Goal: Task Accomplishment & Management: Use online tool/utility

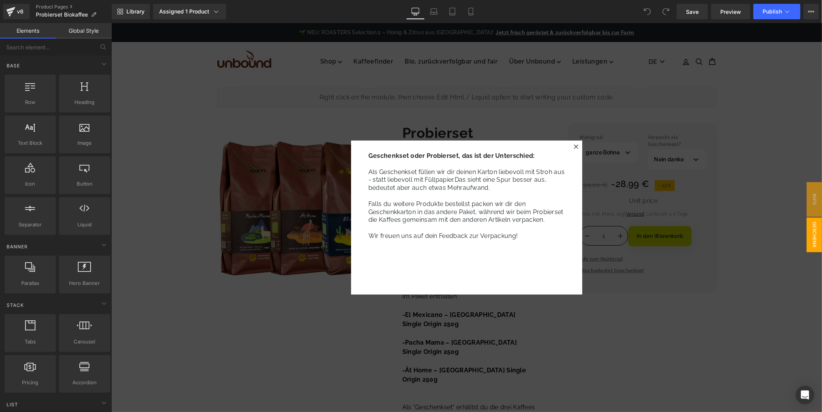
click at [574, 145] on icon at bounding box center [576, 146] width 4 height 4
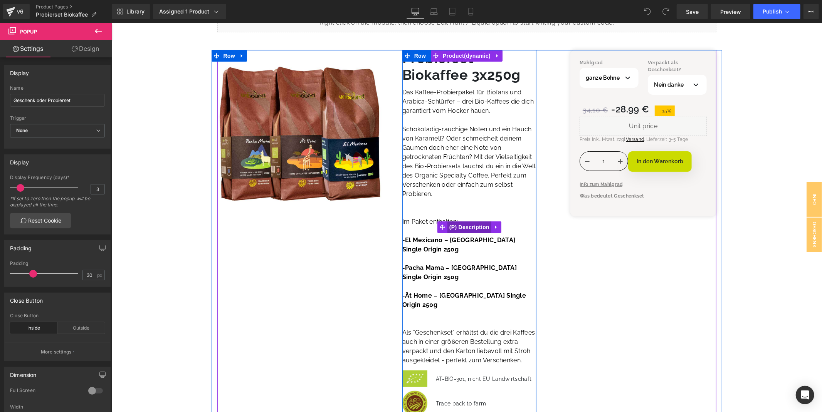
scroll to position [86, 0]
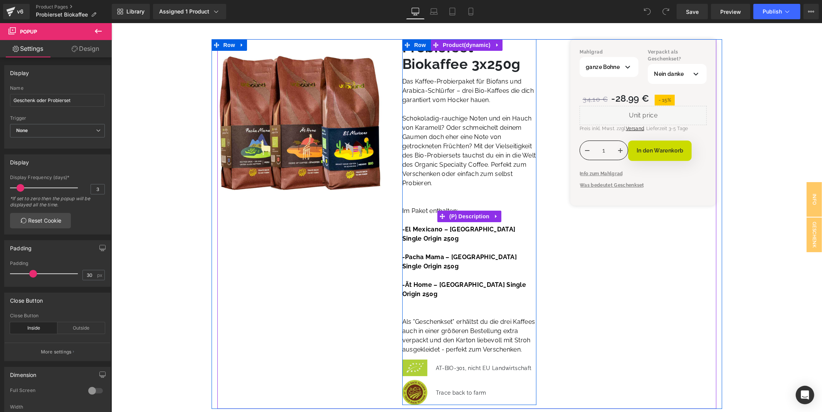
click at [415, 253] on link "Pacha Mama – Peru Single Origin 250g" at bounding box center [459, 261] width 114 height 17
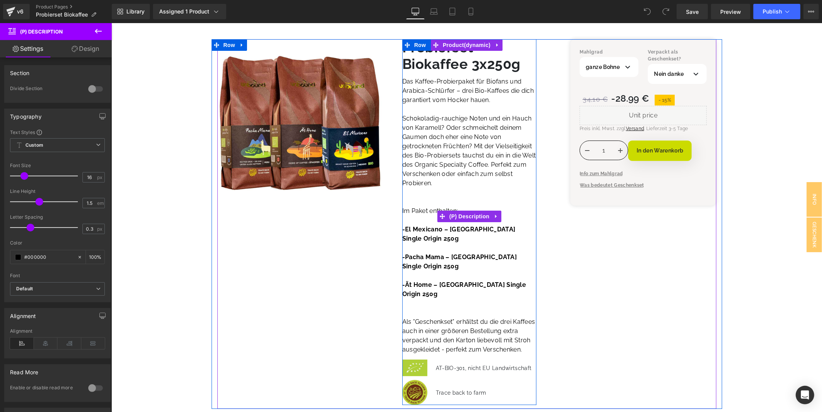
click at [424, 253] on link "Pacha Mama – Peru Single Origin 250g" at bounding box center [459, 261] width 114 height 17
click at [419, 271] on p at bounding box center [469, 275] width 134 height 9
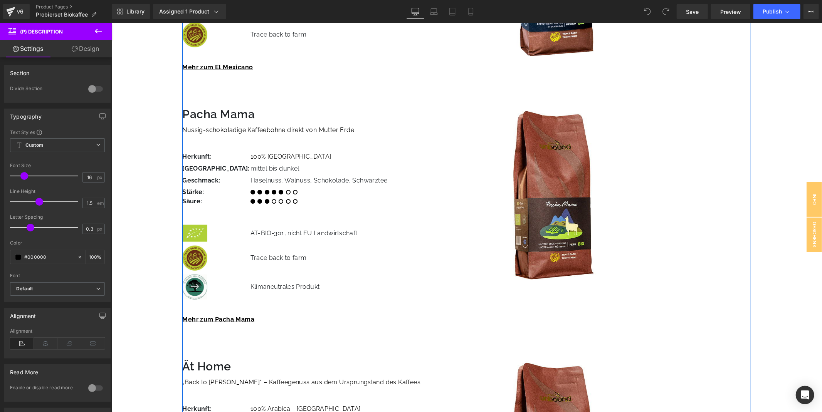
scroll to position [685, 0]
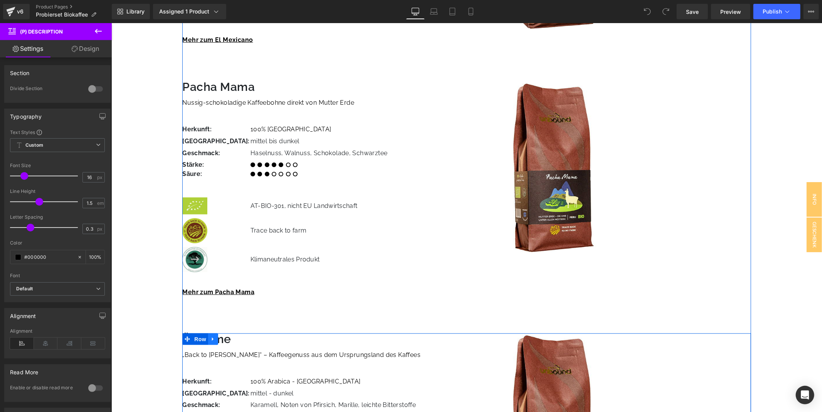
click at [213, 336] on icon at bounding box center [212, 339] width 5 height 6
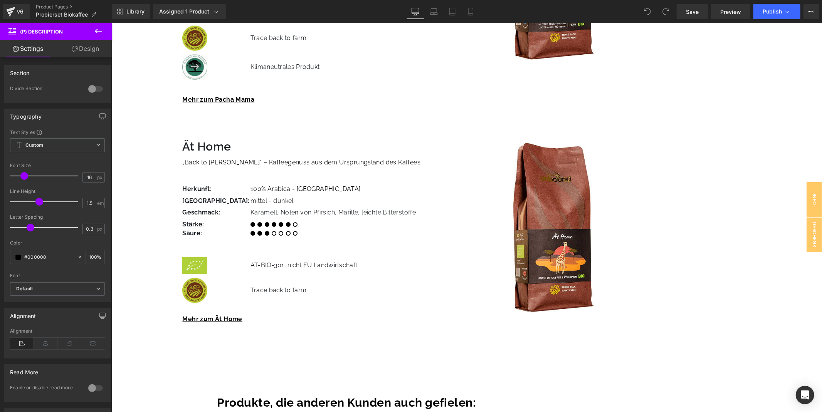
scroll to position [857, 0]
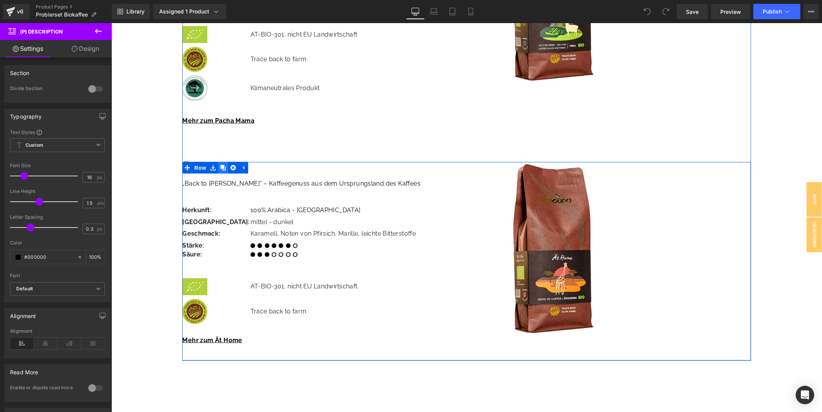
click at [225, 165] on icon at bounding box center [222, 167] width 5 height 5
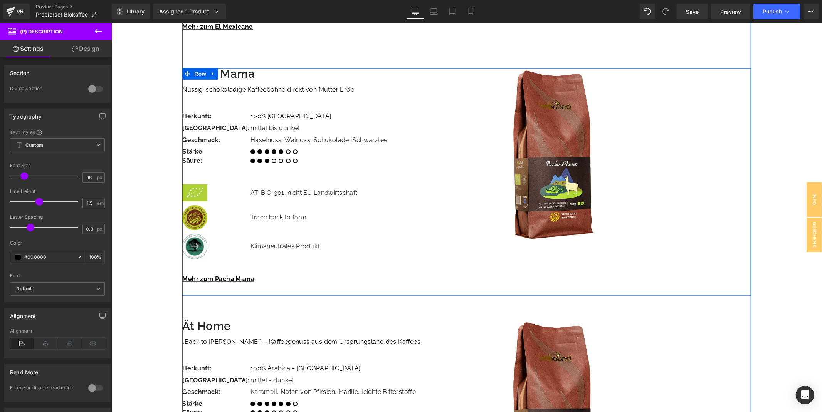
scroll to position [646, 0]
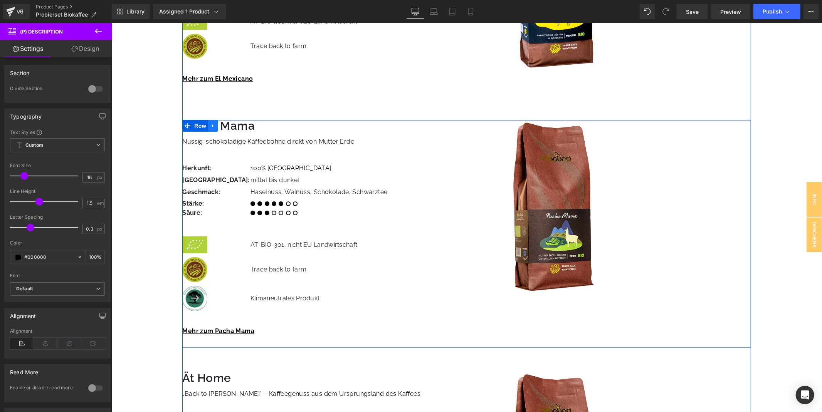
click at [212, 123] on icon at bounding box center [212, 126] width 5 height 6
click at [234, 123] on icon at bounding box center [232, 125] width 5 height 5
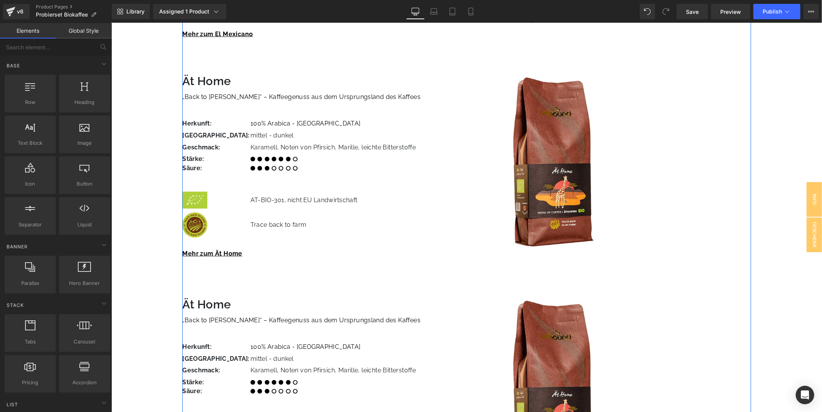
scroll to position [818, 0]
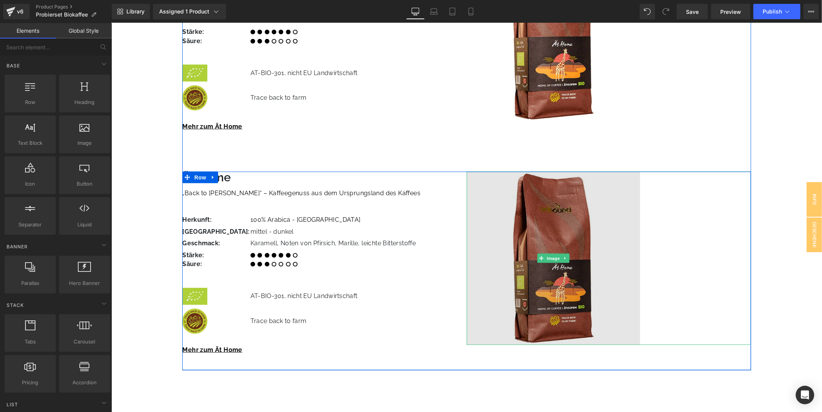
click at [538, 224] on img at bounding box center [552, 258] width 173 height 173
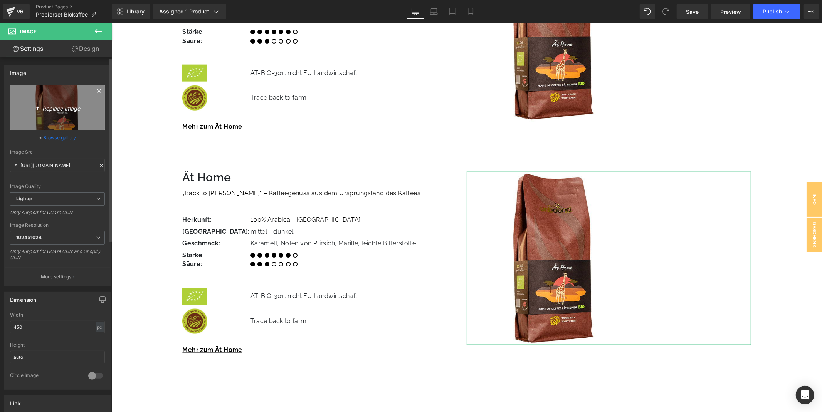
click at [62, 109] on icon "Replace Image" at bounding box center [58, 108] width 62 height 10
type input "C:\fakepath\bio-trio-kaffee-unbound.jpg"
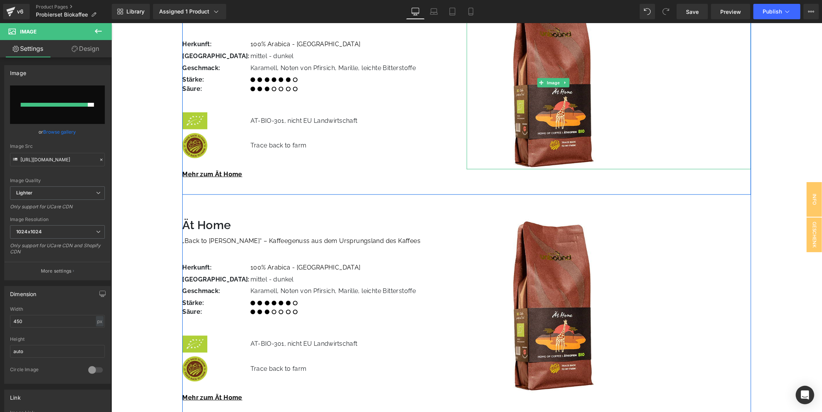
scroll to position [775, 0]
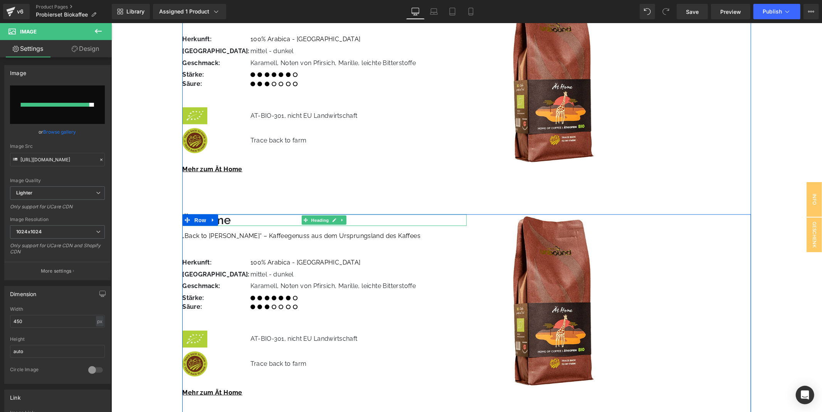
click at [221, 214] on h3 "Ät Home" at bounding box center [324, 220] width 285 height 12
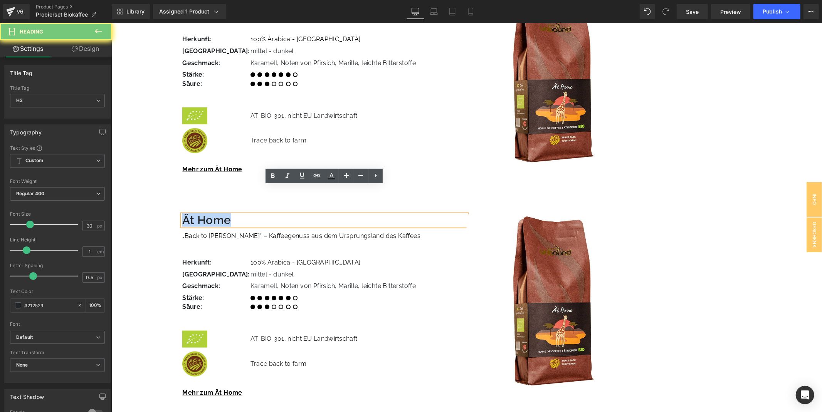
click at [221, 214] on h3 "Ät Home" at bounding box center [324, 220] width 285 height 12
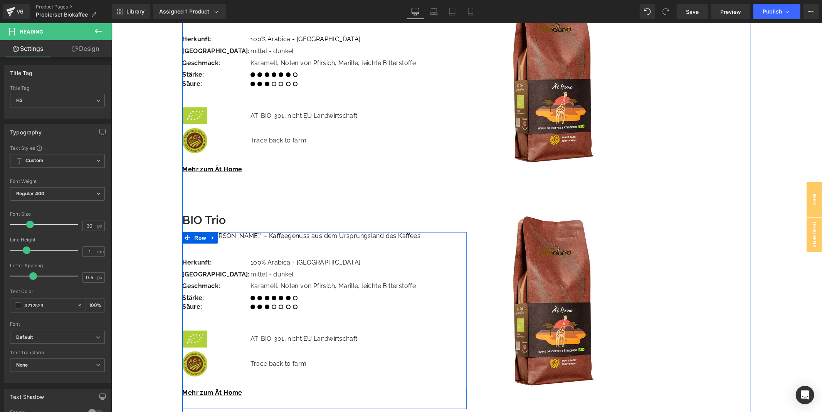
click at [211, 232] on link at bounding box center [213, 238] width 10 height 12
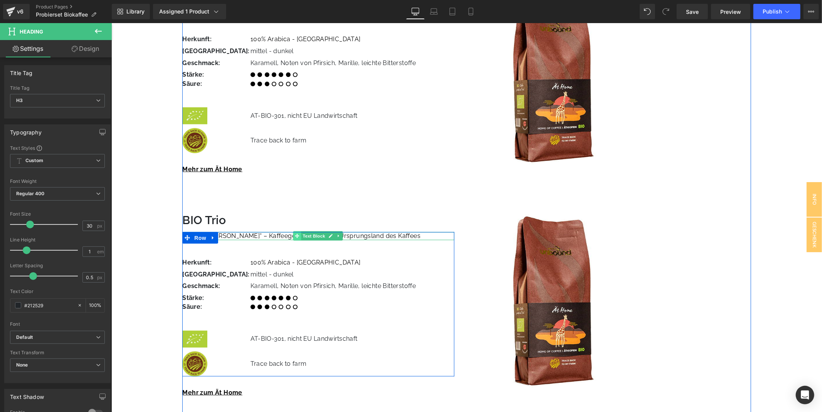
click at [296, 234] on icon at bounding box center [297, 236] width 4 height 4
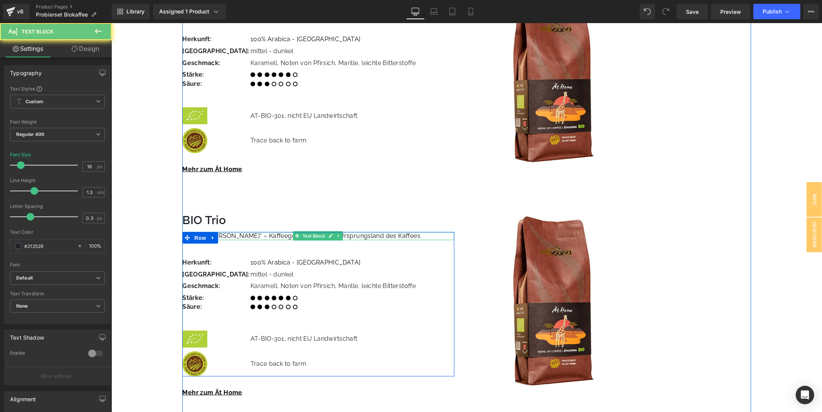
click at [279, 232] on span "„Back to [PERSON_NAME]“ – Kaffeegenuss aus dem Ursprungsland des Kaffees" at bounding box center [301, 235] width 238 height 7
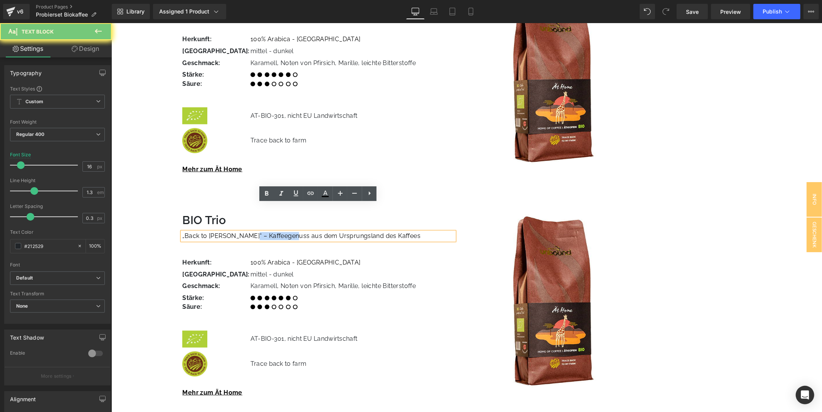
click at [279, 232] on span "„Back to [PERSON_NAME]“ – Kaffeegenuss aus dem Ursprungsland des Kaffees" at bounding box center [301, 235] width 238 height 7
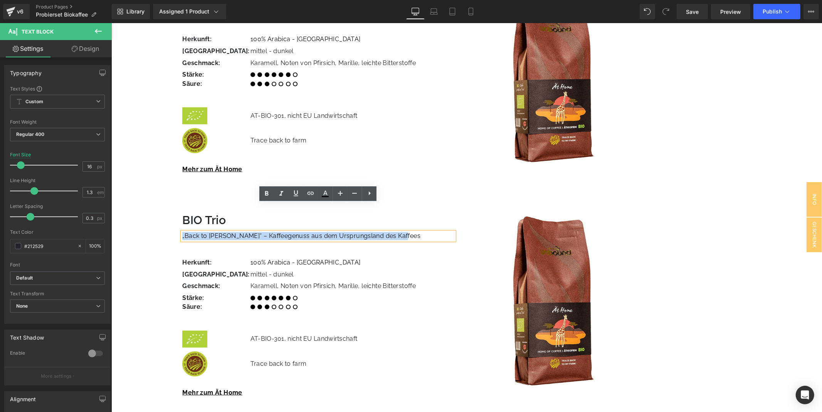
paste div
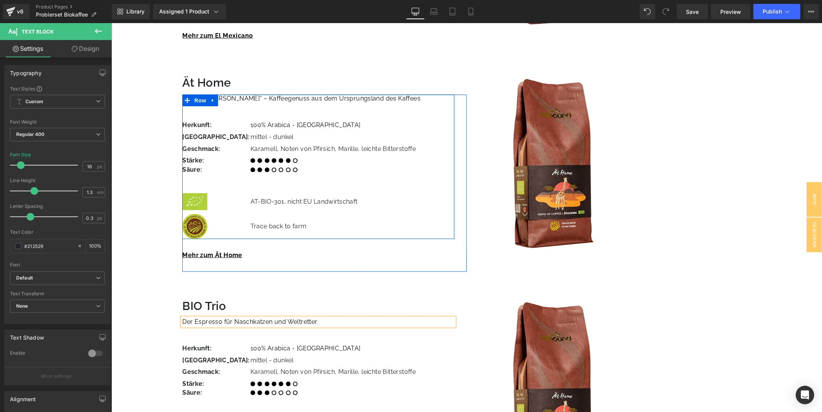
scroll to position [732, 0]
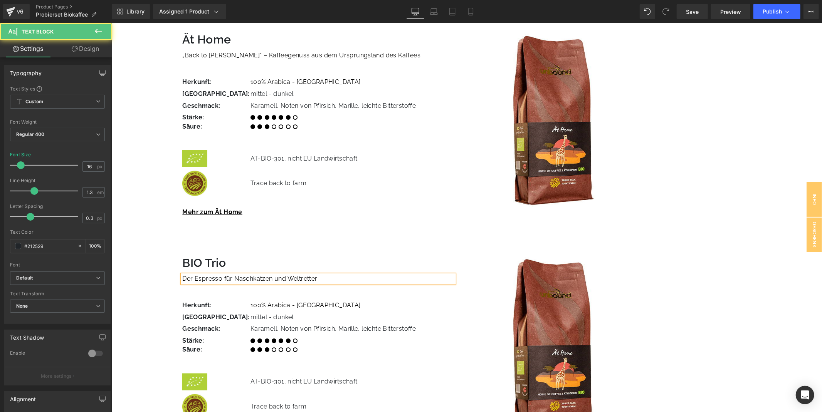
click at [328, 275] on div "Der Espresso für Naschkatzen und Weltretter" at bounding box center [318, 279] width 272 height 8
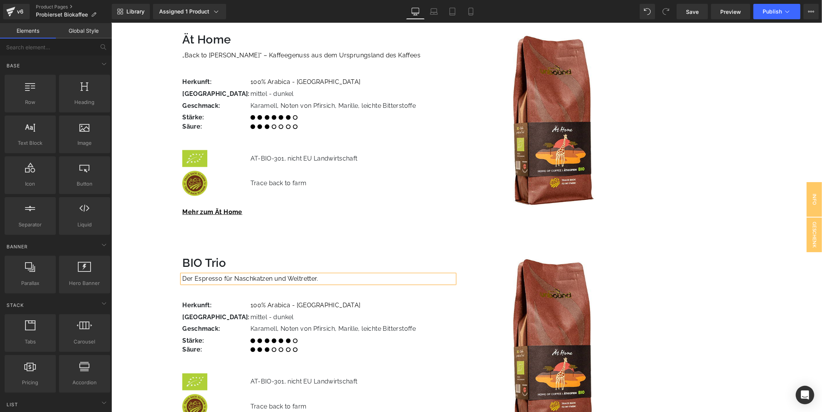
click at [144, 216] on div "Liquid Row (P) Image Probierset Biokaffee 3x250g (P) Title Das Kaffee-Probierpa…" at bounding box center [466, 100] width 711 height 1502
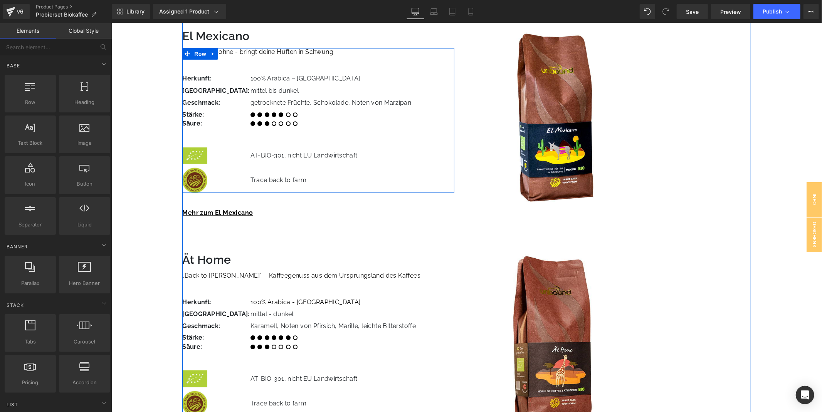
scroll to position [518, 0]
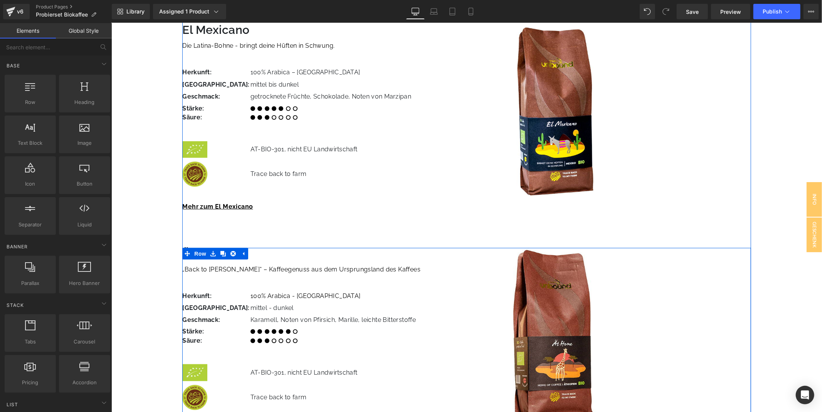
drag, startPoint x: 397, startPoint y: 241, endPoint x: 402, endPoint y: 241, distance: 4.6
click at [397, 266] on p "„Back to [PERSON_NAME]“ – Kaffeegenuss aus dem Ursprungsland des Kaffees" at bounding box center [318, 270] width 272 height 8
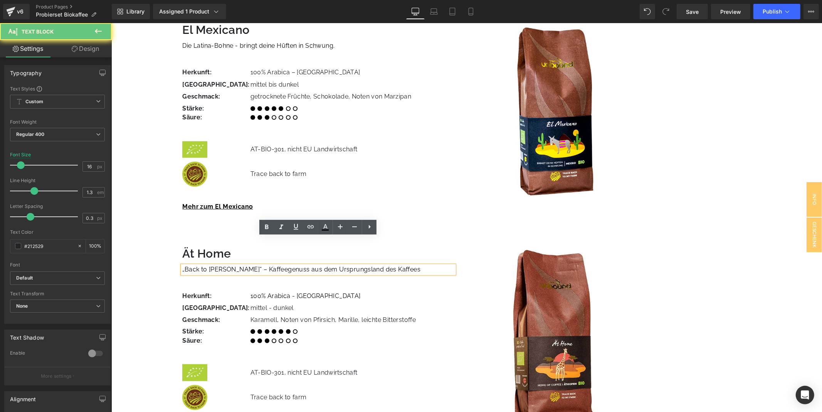
click at [409, 266] on p "„Back to [PERSON_NAME]“ – Kaffeegenuss aus dem Ursprungsland des Kaffees" at bounding box center [318, 270] width 272 height 8
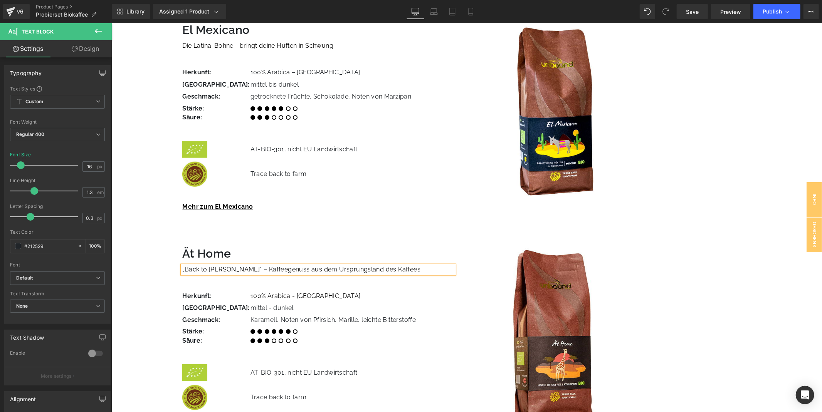
click at [143, 225] on div "Liquid Row (P) Image Probierset Biokaffee 3x250g (P) Title Das Kaffee-Probierpa…" at bounding box center [466, 314] width 711 height 1502
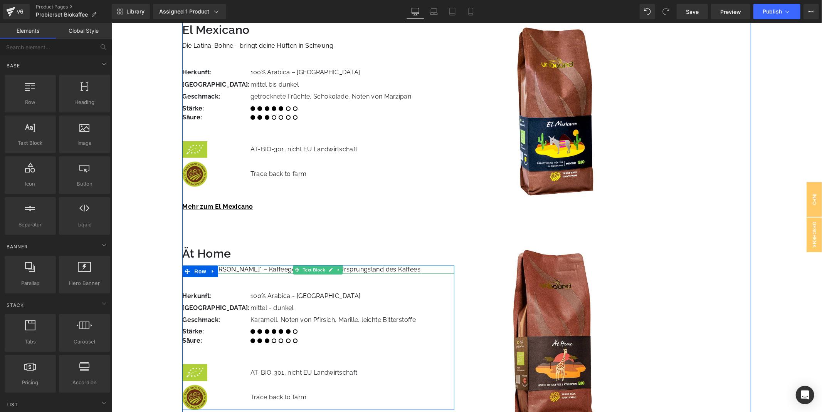
click at [407, 266] on div "„Back to the roots“ – Kaffeegenuss aus dem Ursprungsland des Kaffees. Text Bloc…" at bounding box center [318, 338] width 272 height 145
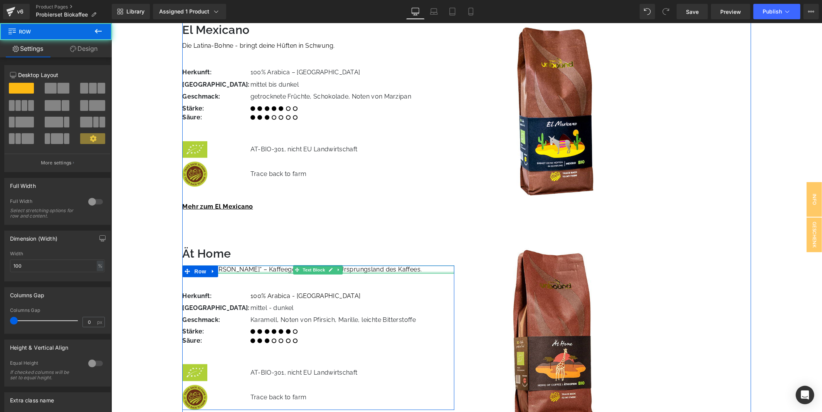
click at [407, 272] on div at bounding box center [318, 273] width 272 height 2
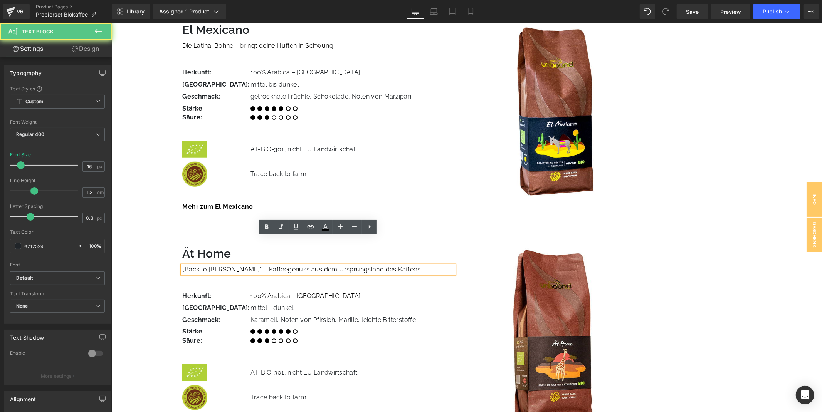
click at [410, 266] on p "„Back to the roots“ – Kaffeegenuss aus dem Ursprungsland des Kaffees." at bounding box center [318, 270] width 272 height 8
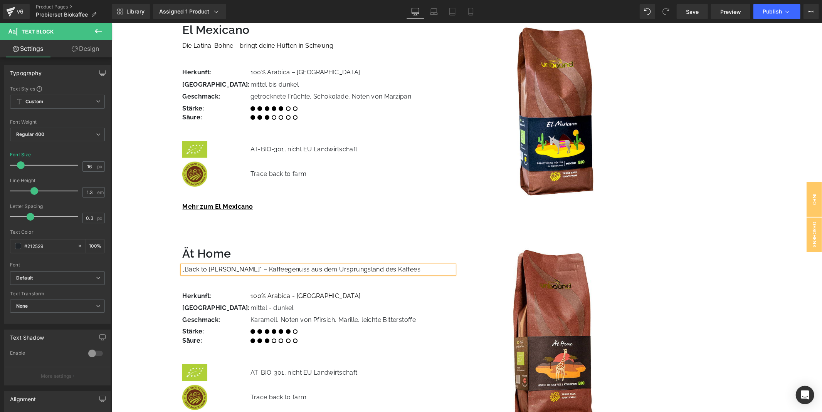
click at [152, 225] on div "Liquid Row (P) Image Probierset Biokaffee 3x250g (P) Title Das Kaffee-Probierpa…" at bounding box center [466, 314] width 711 height 1502
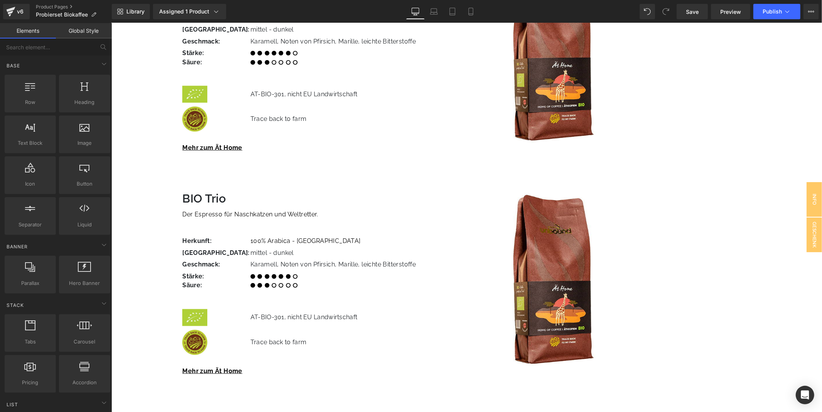
scroll to position [818, 0]
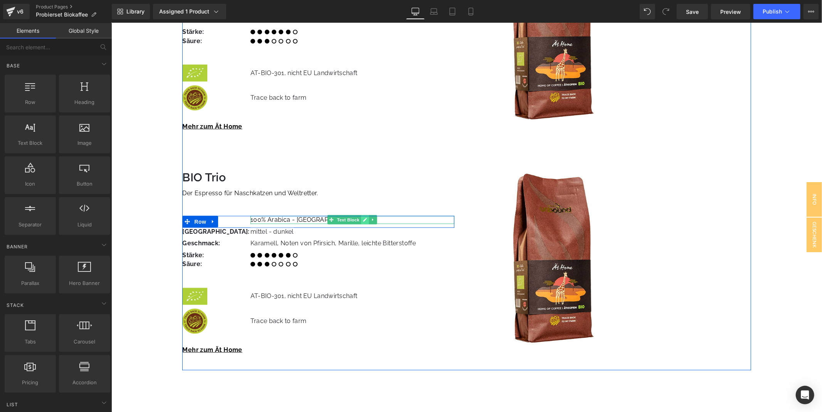
click at [365, 217] on icon at bounding box center [364, 219] width 4 height 5
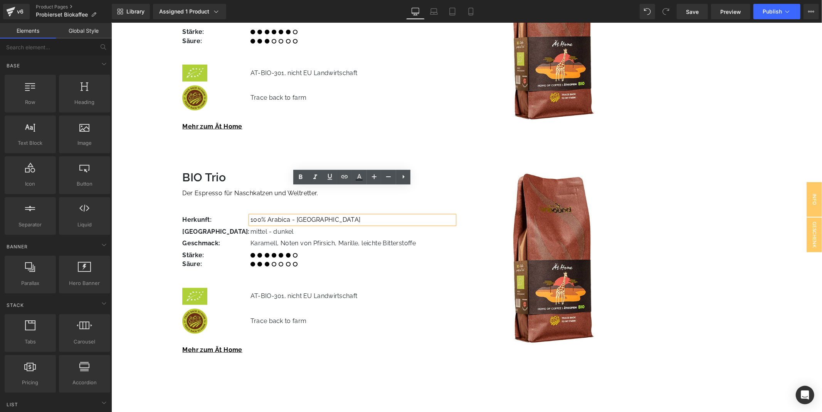
click at [294, 216] on span "100% Arabica - [GEOGRAPHIC_DATA]" at bounding box center [305, 219] width 110 height 7
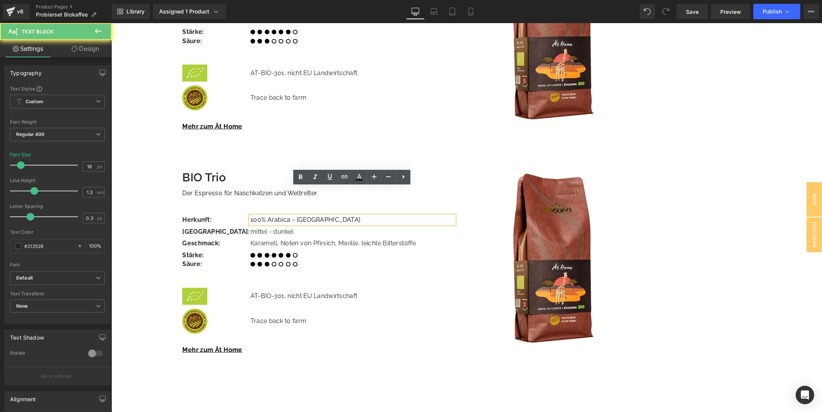
click at [294, 216] on span "100% Arabica - [GEOGRAPHIC_DATA]" at bounding box center [305, 219] width 110 height 7
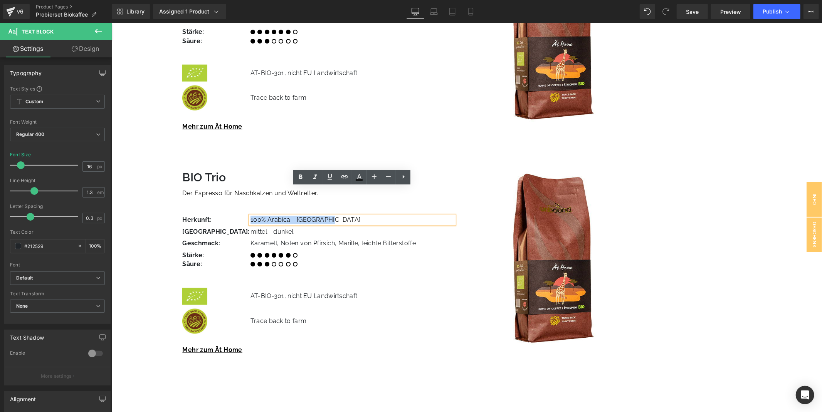
paste div
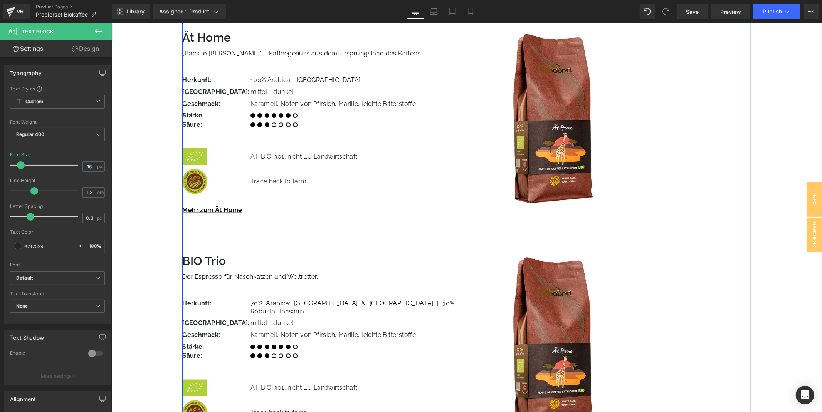
scroll to position [689, 0]
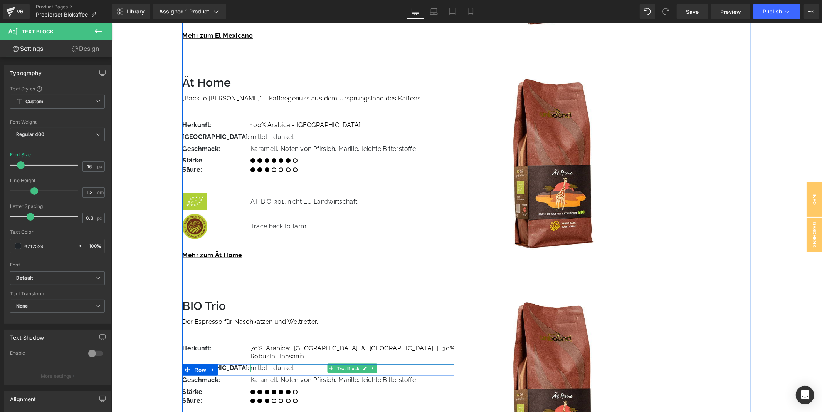
click at [272, 364] on span "mittel - dunkel" at bounding box center [271, 367] width 43 height 7
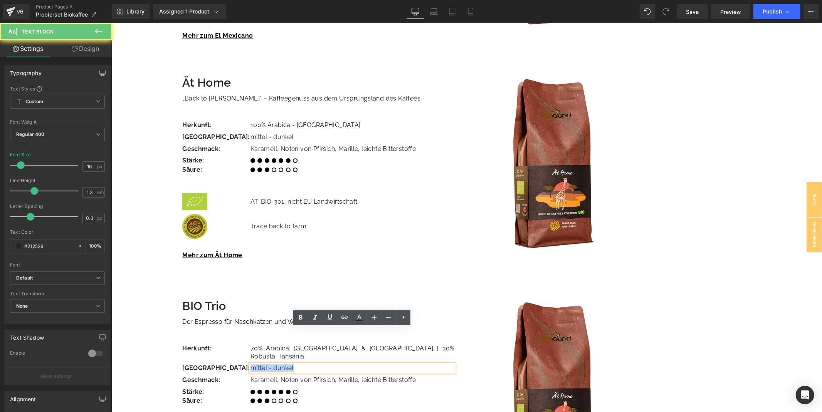
drag, startPoint x: 272, startPoint y: 332, endPoint x: 253, endPoint y: 333, distance: 19.3
click at [253, 364] on span "mittel - dunkel" at bounding box center [271, 367] width 43 height 7
click at [254, 364] on span "mittel - dunkel" at bounding box center [271, 367] width 43 height 7
click at [256, 364] on span "mittel - dunkel" at bounding box center [271, 367] width 43 height 7
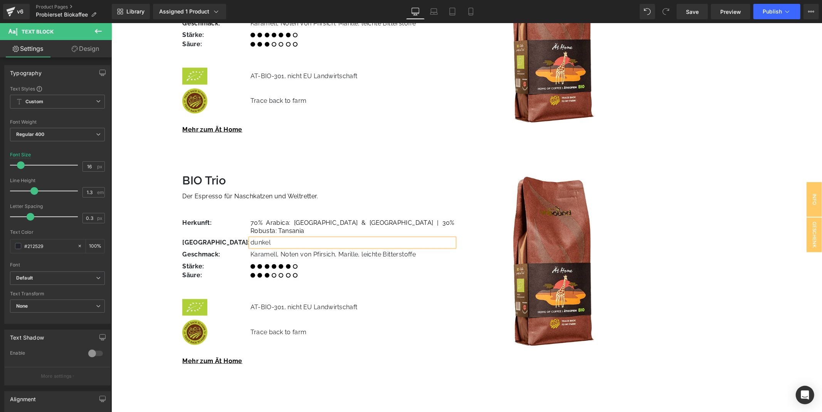
scroll to position [818, 0]
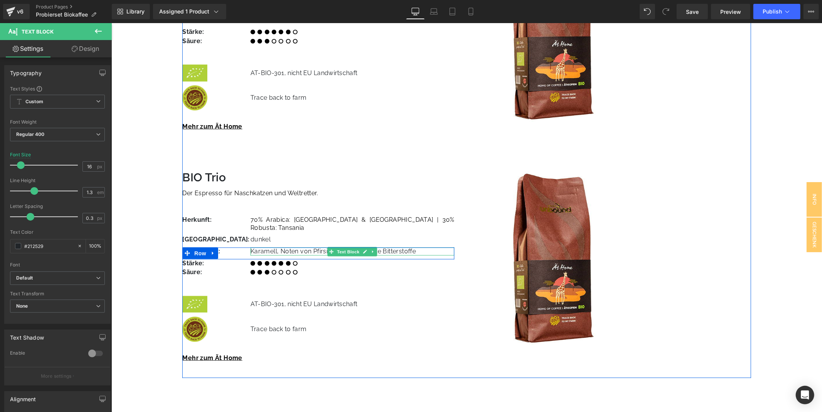
click at [301, 247] on span "Karamell, Noten von Pfirsich, Marille, leichte Bitterstoffe" at bounding box center [333, 250] width 166 height 7
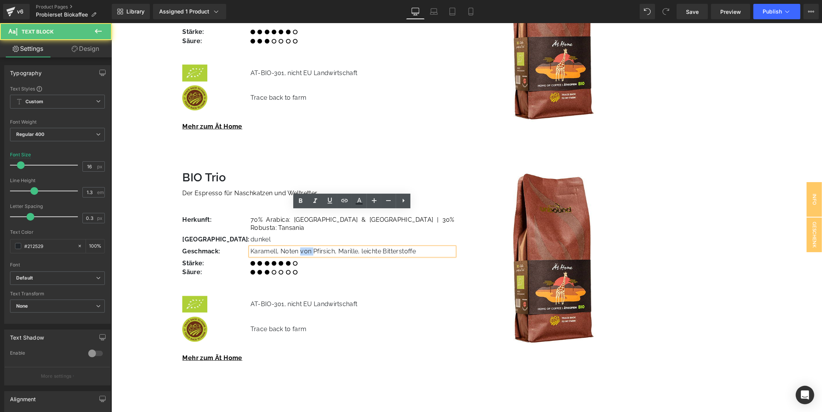
click at [302, 247] on span "Karamell, Noten von Pfirsich, Marille, leichte Bitterstoffe" at bounding box center [333, 250] width 166 height 7
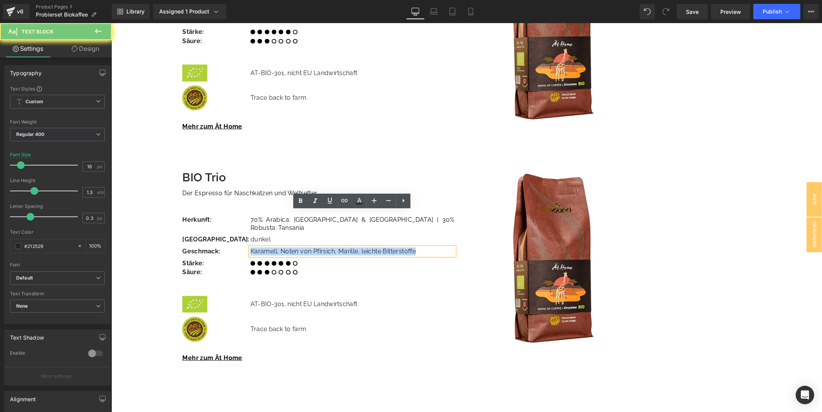
click at [302, 247] on span "Karamell, Noten von Pfirsich, Marille, leichte Bitterstoffe" at bounding box center [333, 250] width 166 height 7
paste div
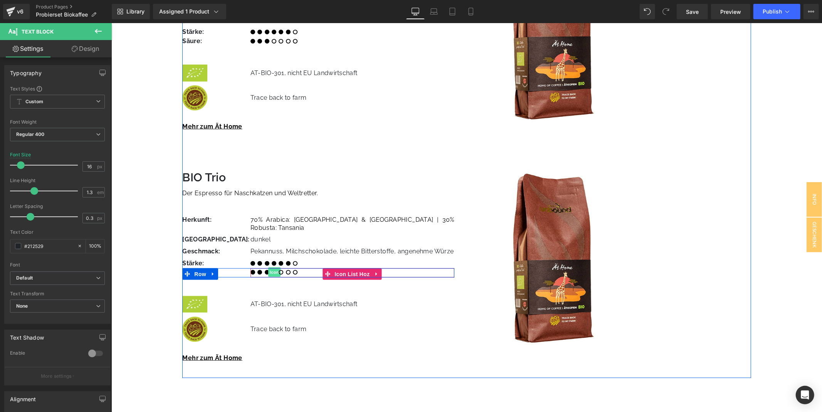
click at [274, 268] on span "Icon" at bounding box center [274, 272] width 12 height 9
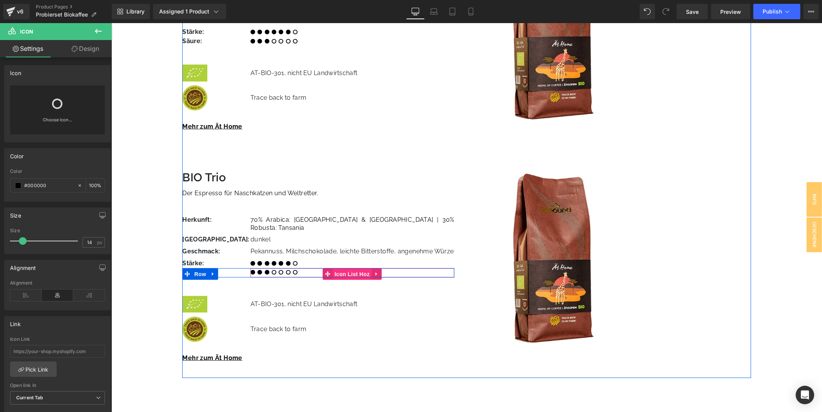
click at [346, 268] on span "Icon List Hoz" at bounding box center [351, 274] width 39 height 12
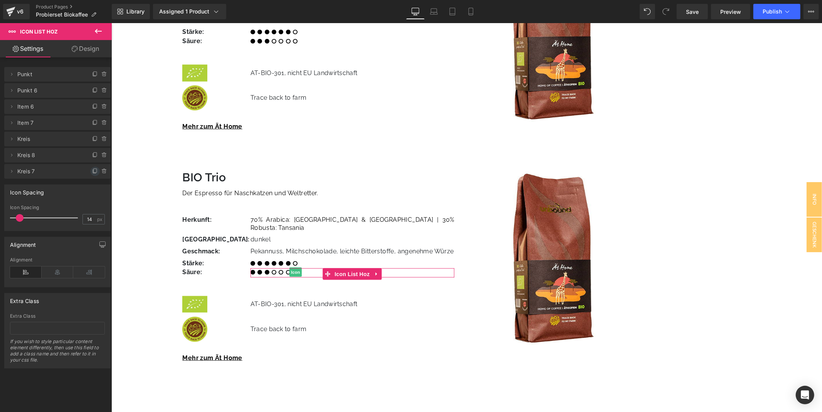
click at [92, 172] on icon at bounding box center [95, 171] width 6 height 6
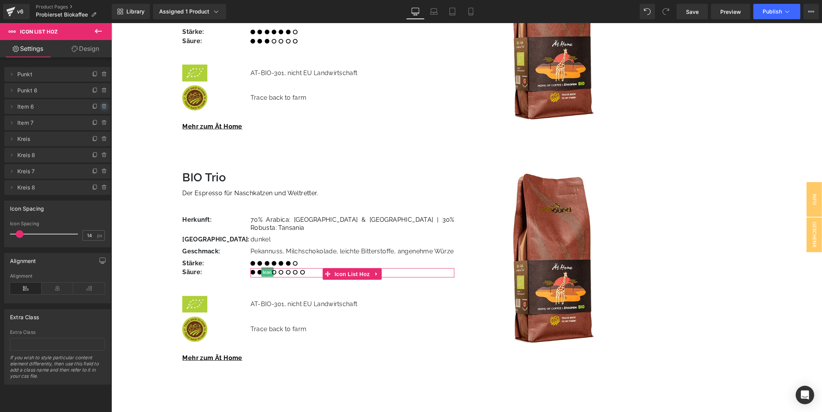
click at [104, 104] on icon at bounding box center [104, 107] width 6 height 6
click at [101, 106] on button "Delete" at bounding box center [96, 107] width 24 height 10
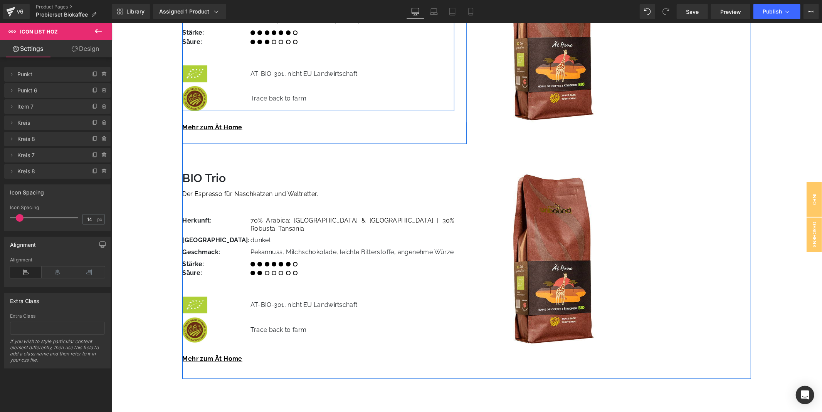
scroll to position [861, 0]
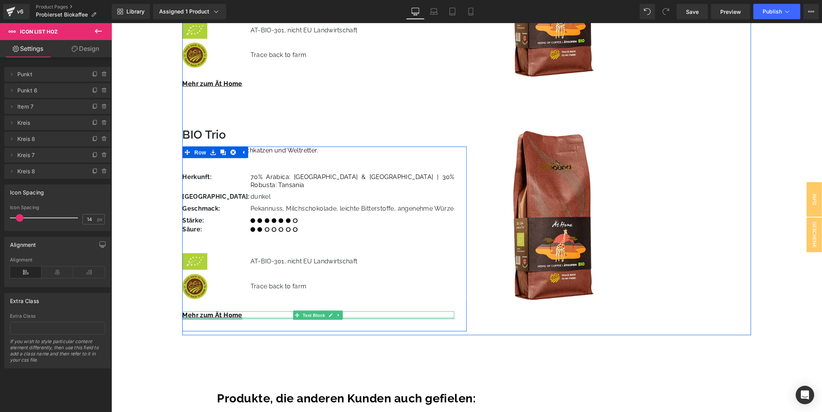
click at [224, 317] on div at bounding box center [318, 318] width 272 height 2
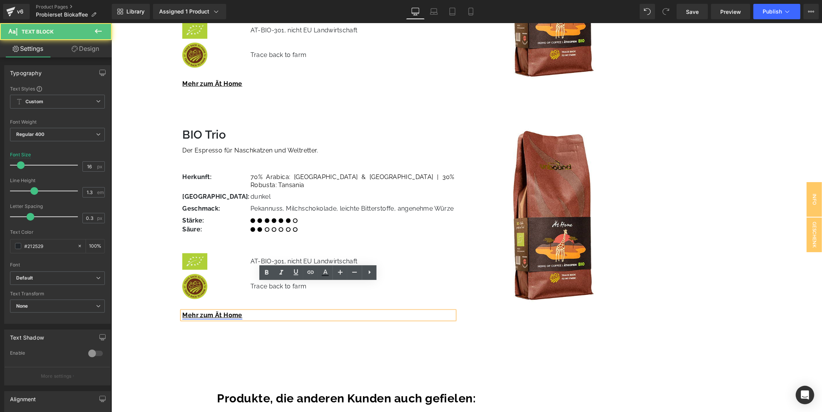
click at [225, 311] on link "Mehr zum Ät Home" at bounding box center [212, 314] width 60 height 7
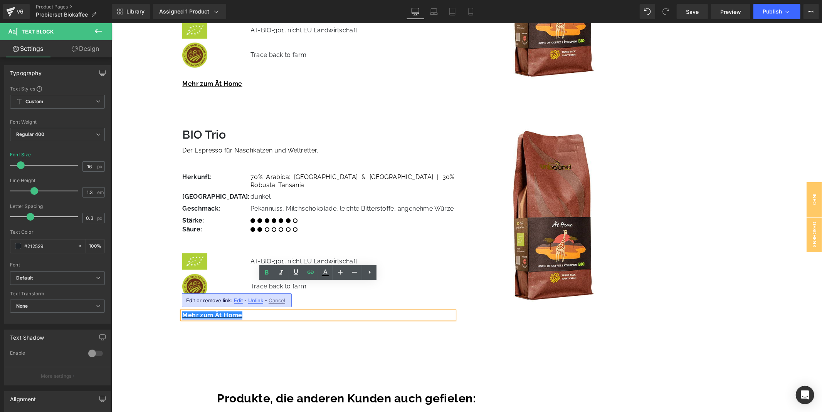
click at [213, 311] on link "Mehr zum Ät Home" at bounding box center [212, 314] width 60 height 7
click at [236, 299] on span "Edit" at bounding box center [238, 301] width 9 height 7
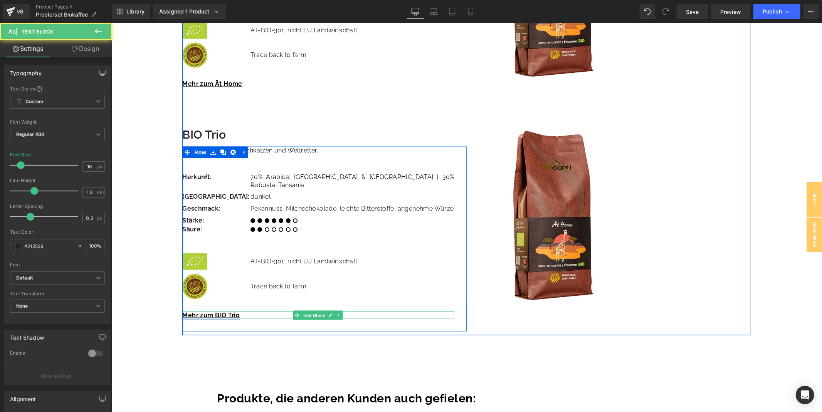
click at [218, 311] on link "Mehr zum BIO Trio" at bounding box center [210, 314] width 57 height 7
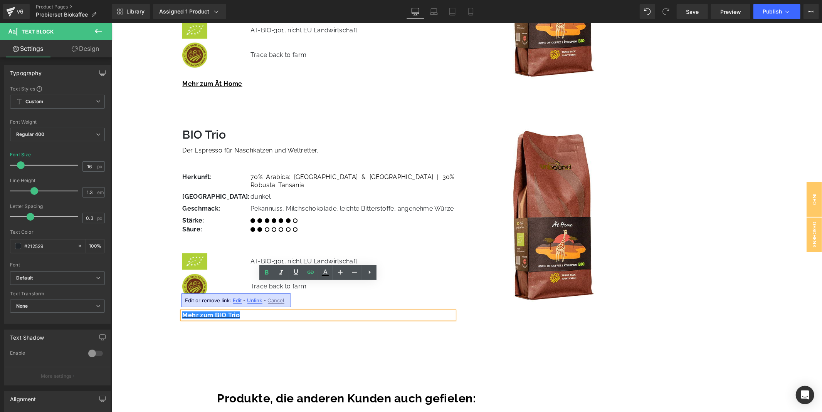
click at [236, 300] on span "Edit" at bounding box center [237, 301] width 9 height 7
click at [197, 303] on input "/products/aet-home-bio-kaffee-aus-[GEOGRAPHIC_DATA]" at bounding box center [238, 303] width 119 height 19
drag, startPoint x: 187, startPoint y: 302, endPoint x: 309, endPoint y: 297, distance: 122.3
click at [309, 297] on div "/products/aet-home-bio-kaffee-aus-[GEOGRAPHIC_DATA]" at bounding box center [256, 303] width 154 height 19
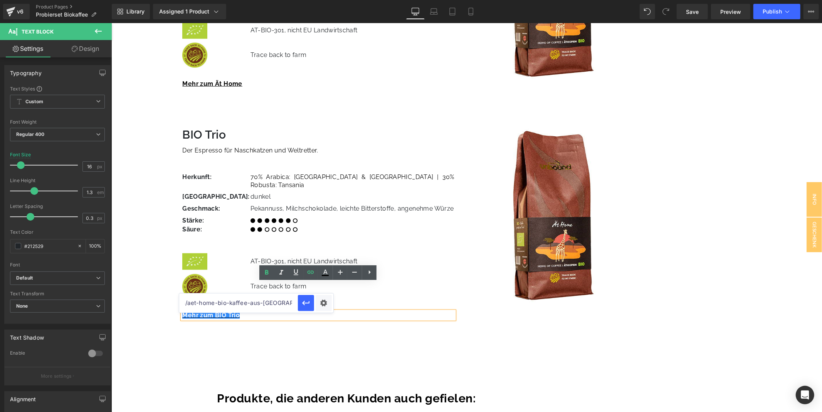
paste input "https://unbound.cc/products/bio-trio-bio-espressomischung"
type input "https://unbound.cc/products/bio-trio-bio-espressomischung"
click at [303, 302] on icon "button" at bounding box center [305, 303] width 9 height 9
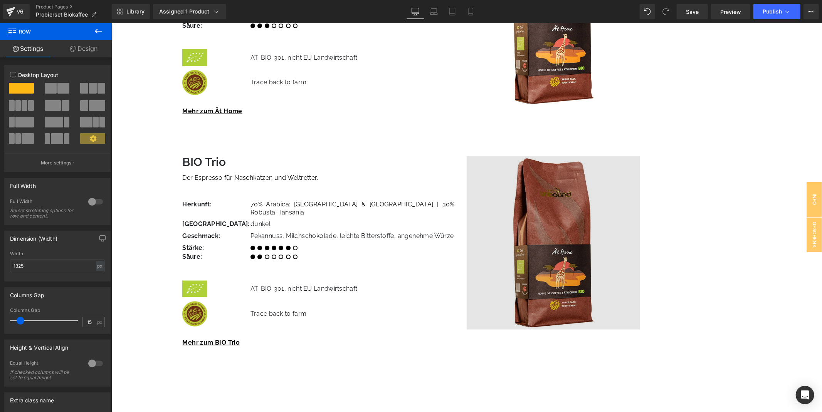
scroll to position [818, 0]
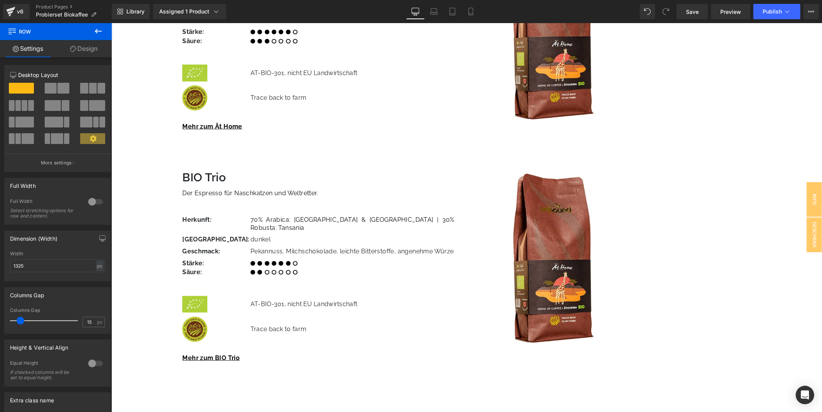
click at [554, 226] on div "Image" at bounding box center [608, 258] width 285 height 173
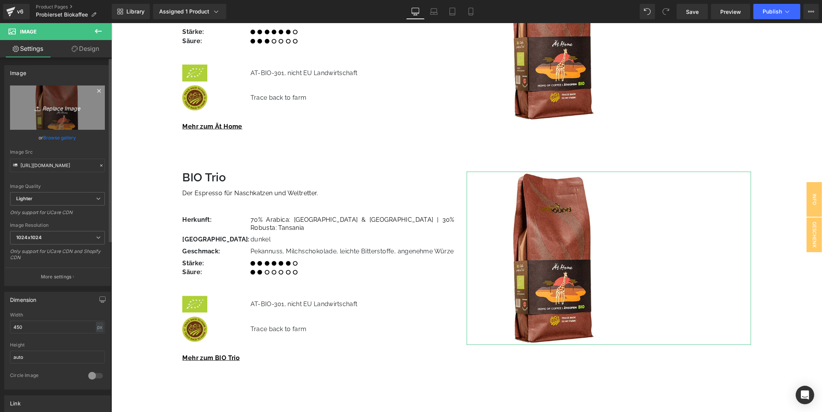
click at [69, 111] on icon "Replace Image" at bounding box center [58, 108] width 62 height 10
type input "C:\fakepath\bio-trio-kaffee-unbound.jpg"
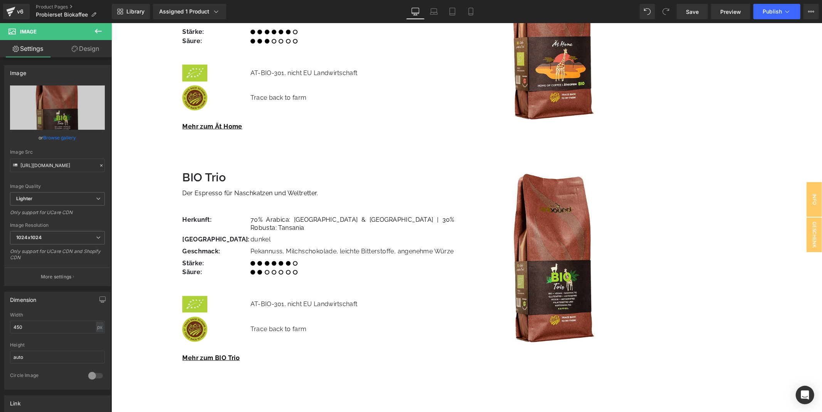
type input "[URL][DOMAIN_NAME]"
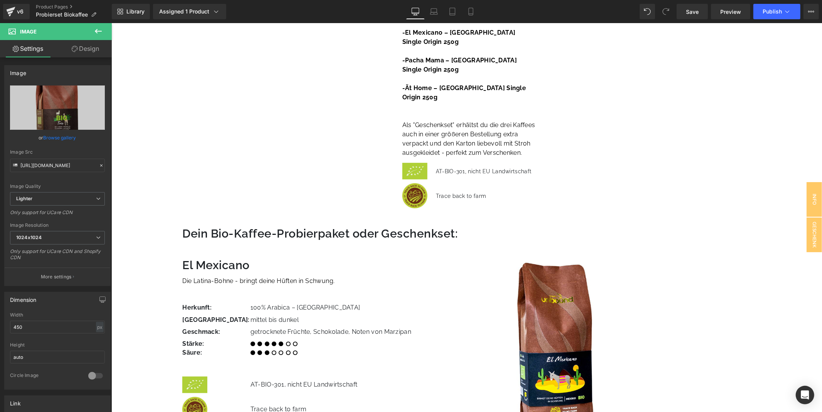
scroll to position [304, 0]
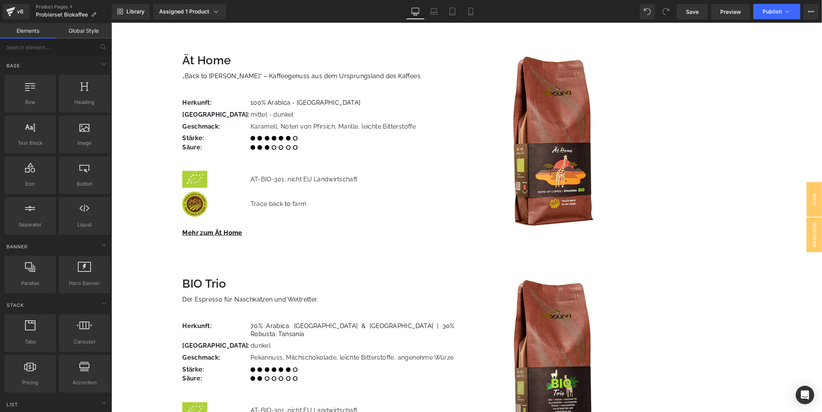
scroll to position [732, 0]
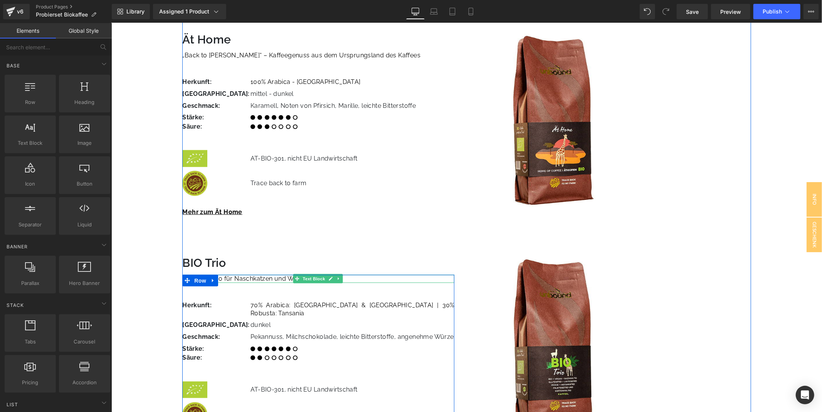
drag, startPoint x: 272, startPoint y: 251, endPoint x: 217, endPoint y: 253, distance: 55.2
click at [272, 275] on span "Der Espresso für Naschkatzen und Weltretter." at bounding box center [250, 278] width 136 height 7
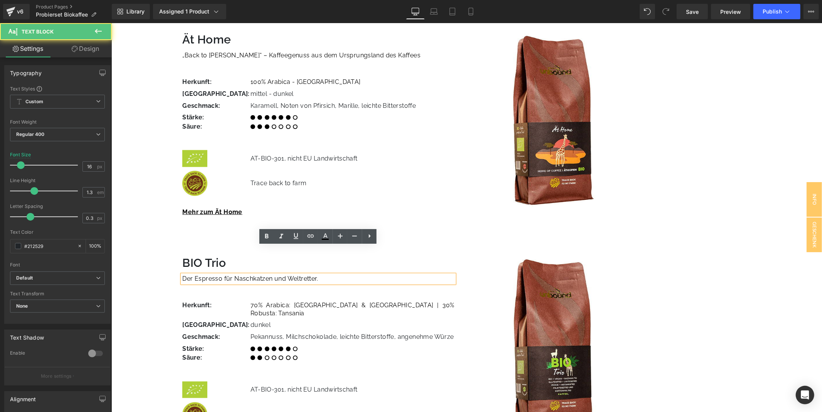
drag, startPoint x: 221, startPoint y: 249, endPoint x: 244, endPoint y: 251, distance: 23.6
click at [221, 275] on span "Der Espresso für Naschkatzen und Weltretter." at bounding box center [250, 278] width 136 height 7
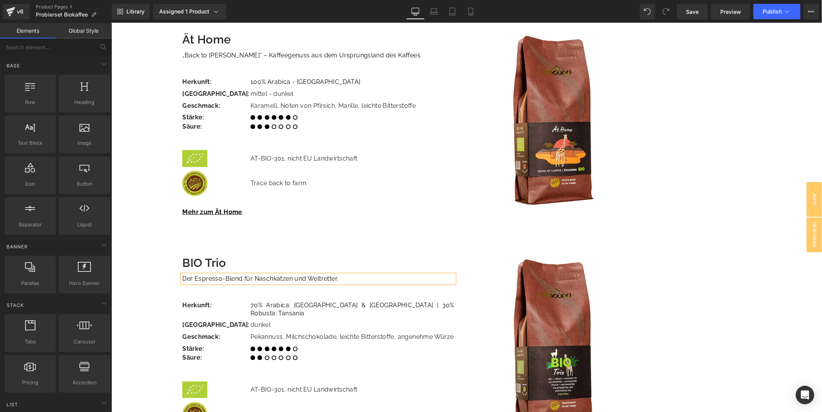
click at [146, 203] on div "Liquid Row (P) Image Probierset Biokaffee 3x250g (P) Title Das Kaffee-Probierpa…" at bounding box center [466, 104] width 711 height 1510
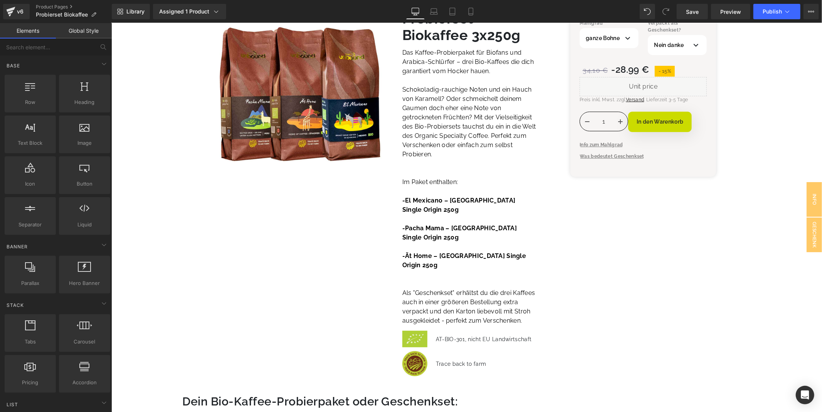
scroll to position [90, 0]
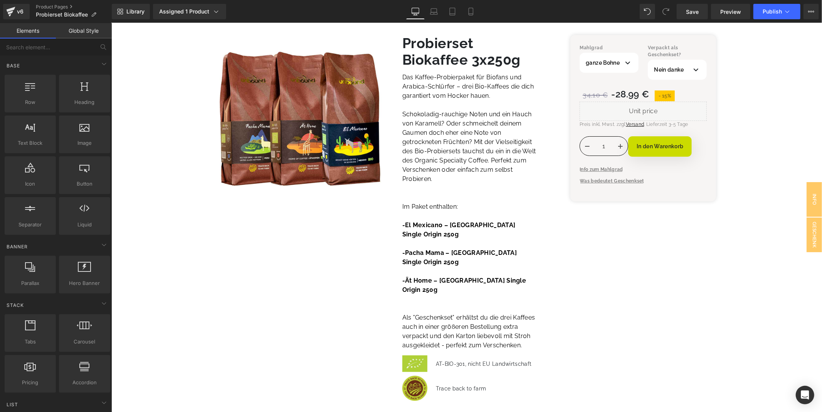
click at [677, 12] on div "Save Preview Publish Scheduled View Live Page View with current Template Save T…" at bounding box center [748, 11] width 148 height 15
click at [689, 8] on span "Save" at bounding box center [692, 12] width 13 height 8
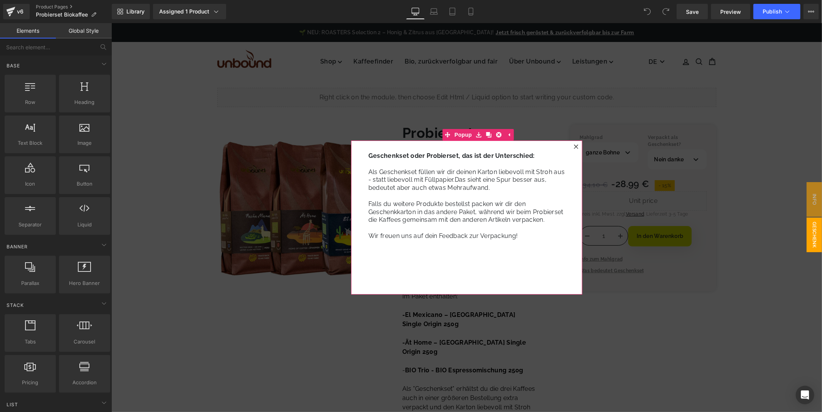
click at [574, 148] on icon at bounding box center [576, 146] width 5 height 5
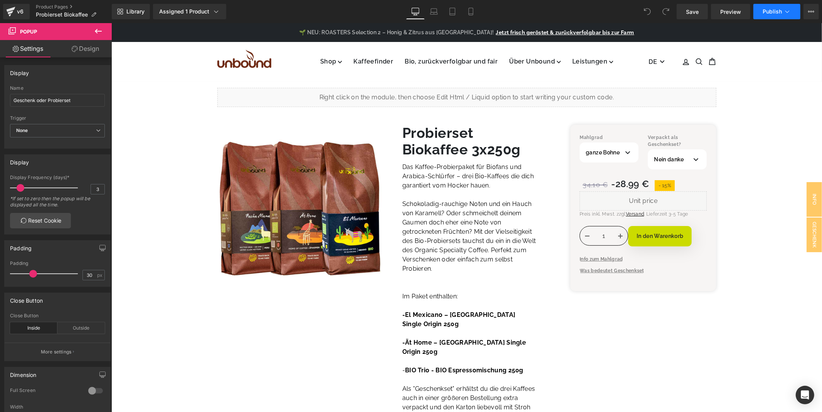
click at [765, 7] on button "Publish" at bounding box center [777, 11] width 47 height 15
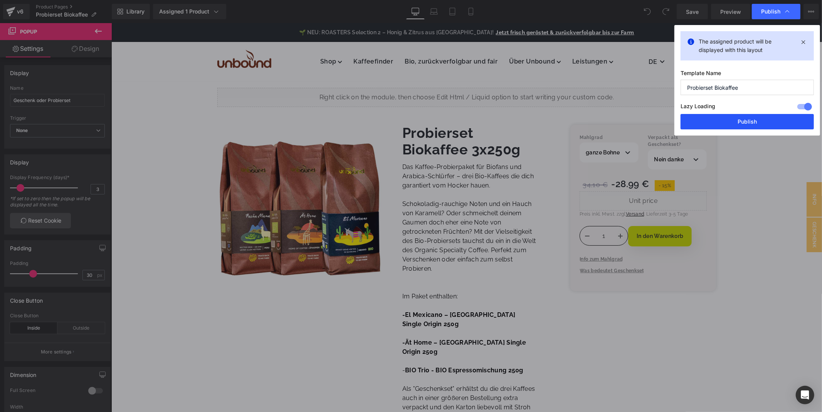
click at [725, 120] on button "Publish" at bounding box center [747, 121] width 133 height 15
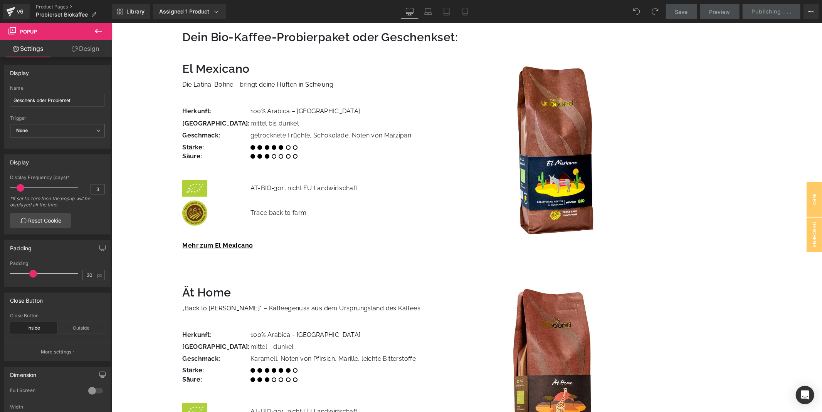
scroll to position [514, 0]
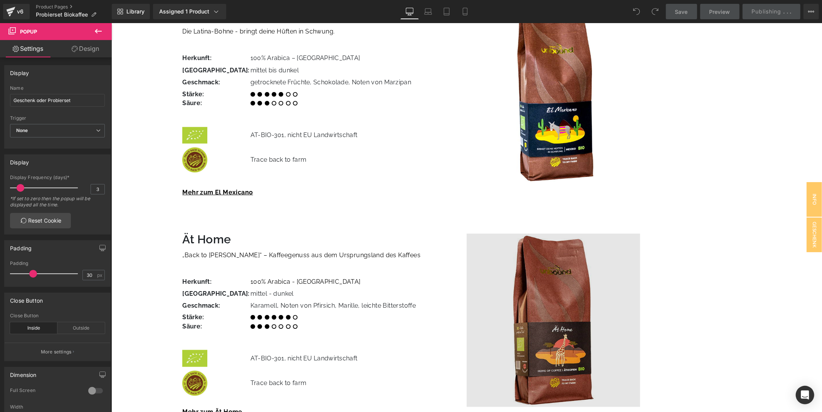
click at [559, 286] on img at bounding box center [552, 320] width 173 height 173
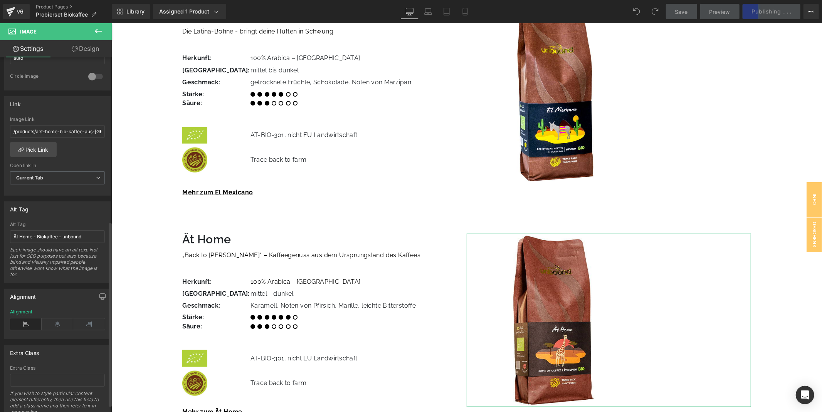
scroll to position [330, 0]
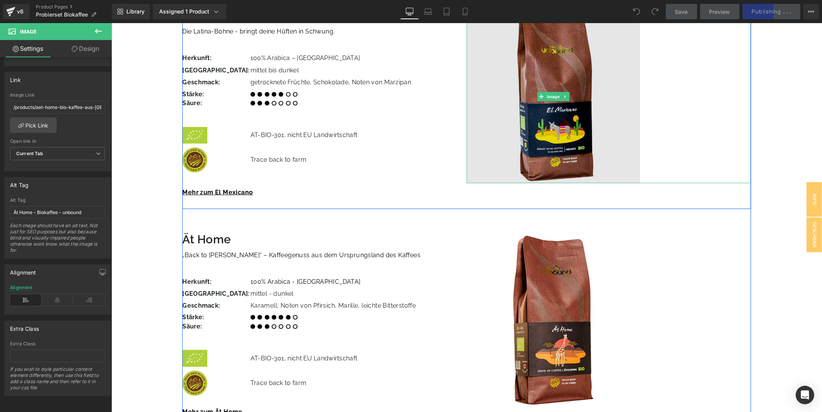
click at [555, 109] on img at bounding box center [552, 96] width 173 height 173
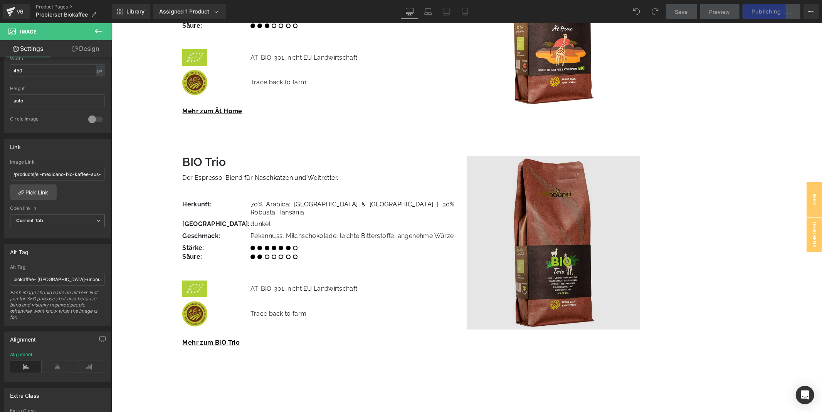
scroll to position [814, 0]
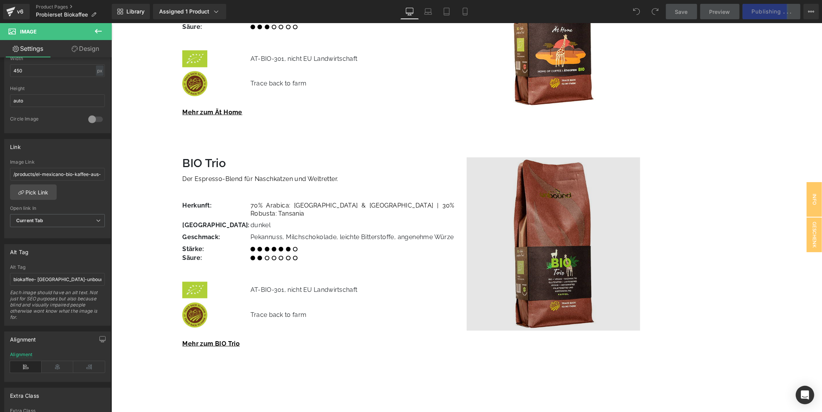
click at [559, 199] on img at bounding box center [552, 243] width 173 height 173
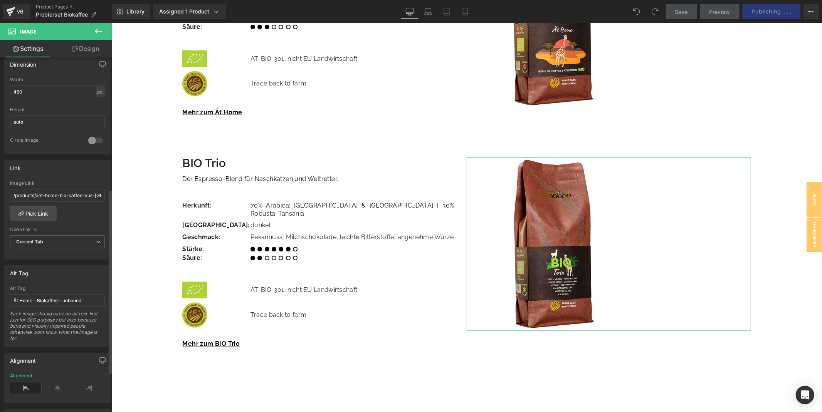
scroll to position [257, 0]
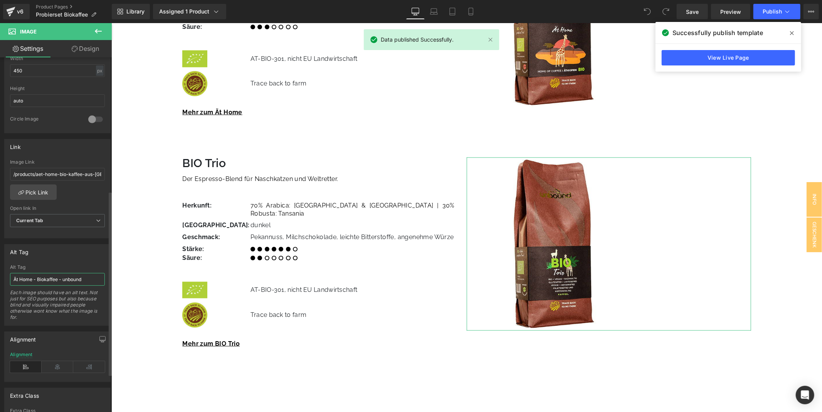
click at [36, 278] on input "Ät Home - Biokaffee - unbound" at bounding box center [57, 279] width 95 height 13
click at [22, 279] on input "Ät Home - Biokaffee - unbound" at bounding box center [57, 279] width 95 height 13
click at [40, 279] on input "Ät Home - Biokaffee - unbound" at bounding box center [57, 279] width 95 height 13
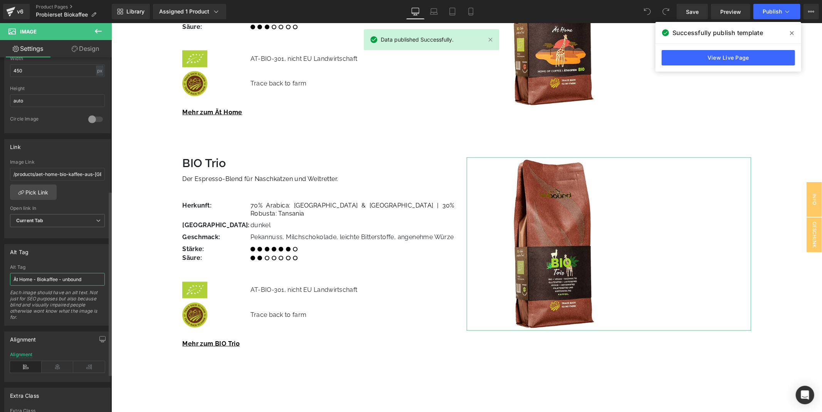
click at [40, 279] on input "Ät Home - Biokaffee - unbound" at bounding box center [57, 279] width 95 height 13
type input "B"
click at [18, 278] on input "Ät Home - Biokaffee - unbound" at bounding box center [57, 279] width 95 height 13
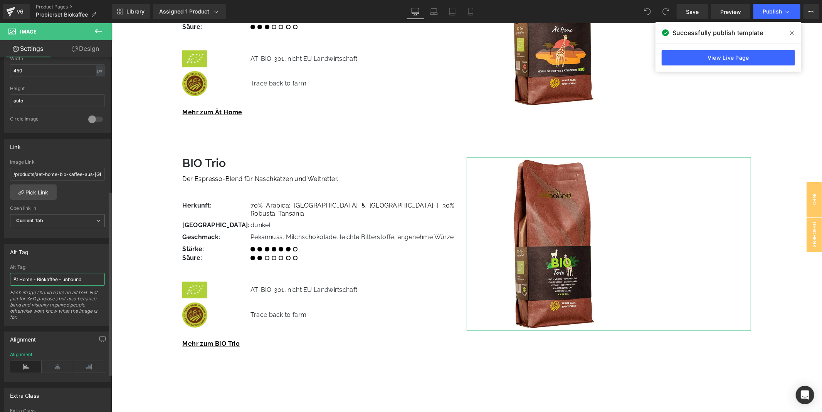
click at [18, 278] on input "Ät Home - Biokaffee - unbound" at bounding box center [57, 279] width 95 height 13
click at [30, 278] on input "Ät Home - Biokaffee - unbound" at bounding box center [57, 279] width 95 height 13
drag, startPoint x: 33, startPoint y: 278, endPoint x: 2, endPoint y: 278, distance: 30.8
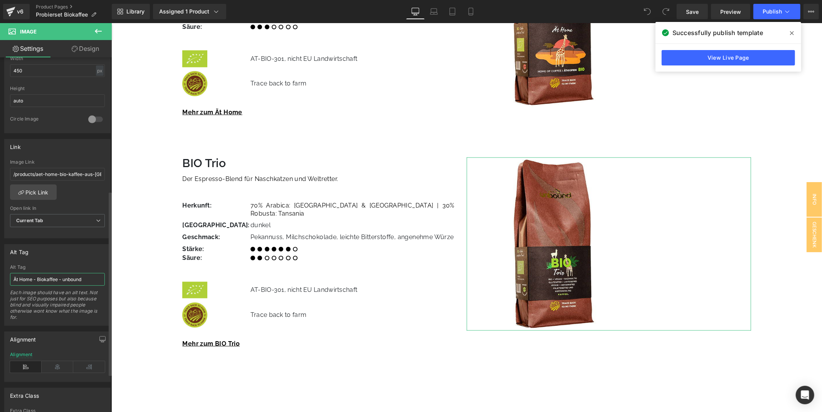
click at [2, 278] on div "Alt Tag Ät Home - Biokaffee - unbound Alt Tag Ät Home - Biokaffee - unbound Eac…" at bounding box center [57, 283] width 115 height 88
click at [73, 302] on div "Each image should have an alt text. Not just for SEO purposes but also because …" at bounding box center [57, 308] width 95 height 36
click at [45, 281] on input "Kaffeepackerl - BIO Trio - Biokaffee - unbound" at bounding box center [57, 279] width 95 height 13
drag, startPoint x: 44, startPoint y: 281, endPoint x: 101, endPoint y: 279, distance: 56.3
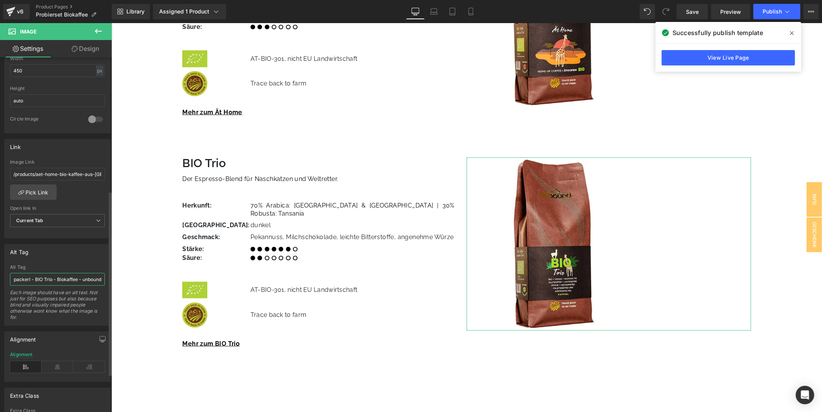
click at [101, 279] on input "Kaffeepackerl - BIO Trio - Biokaffee - unbound" at bounding box center [57, 279] width 95 height 13
click at [61, 306] on div "Each image should have an alt text. Not just for SEO purposes but also because …" at bounding box center [57, 308] width 95 height 36
click at [75, 280] on input "Kaffeepackerl - BIO Trio - Biokaffee - unbound" at bounding box center [57, 279] width 95 height 13
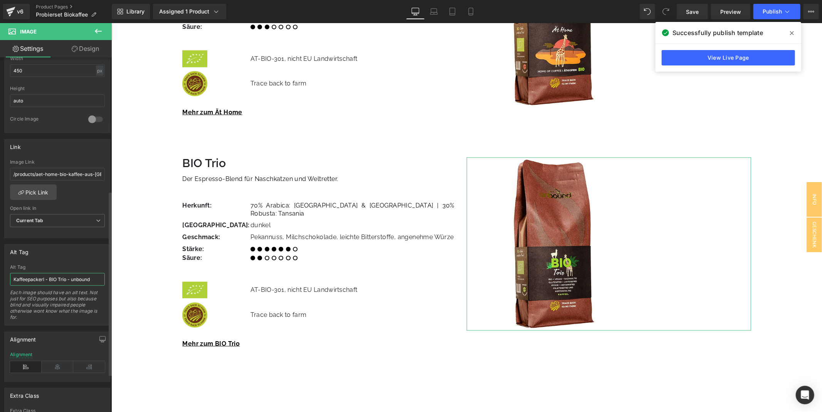
type input "Kaffeepackerl - BIO Trio - unbound"
click at [49, 303] on div "Each image should have an alt text. Not just for SEO purposes but also because …" at bounding box center [57, 308] width 95 height 36
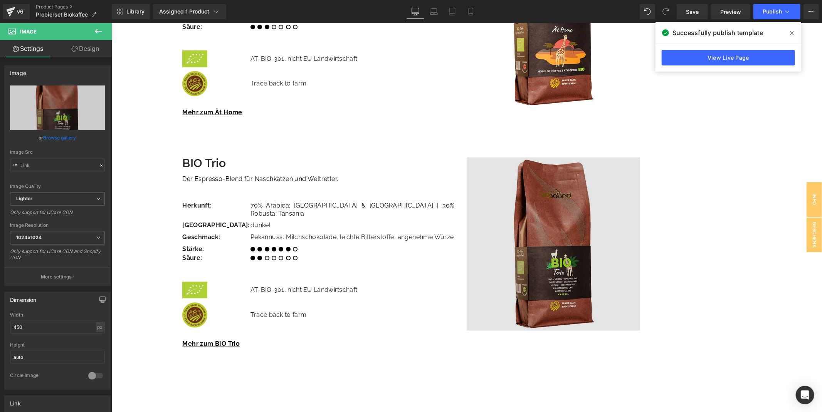
scroll to position [771, 0]
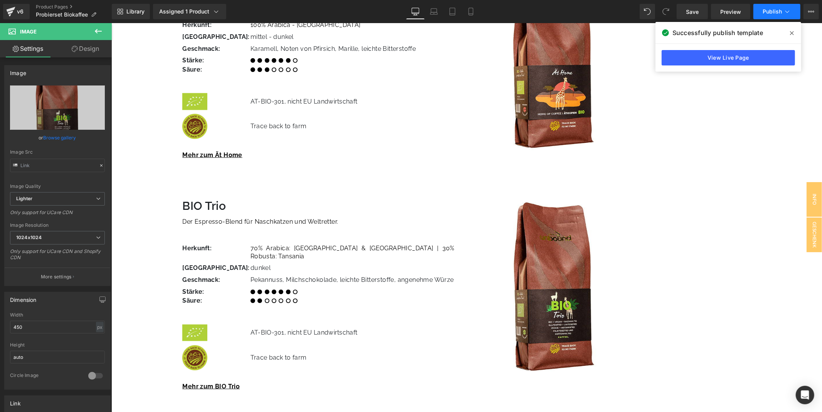
click at [770, 13] on span "Publish" at bounding box center [772, 11] width 19 height 6
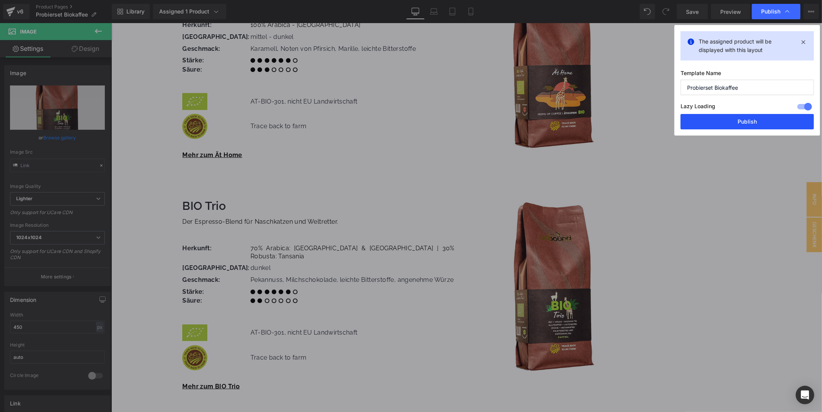
click at [724, 123] on button "Publish" at bounding box center [747, 121] width 133 height 15
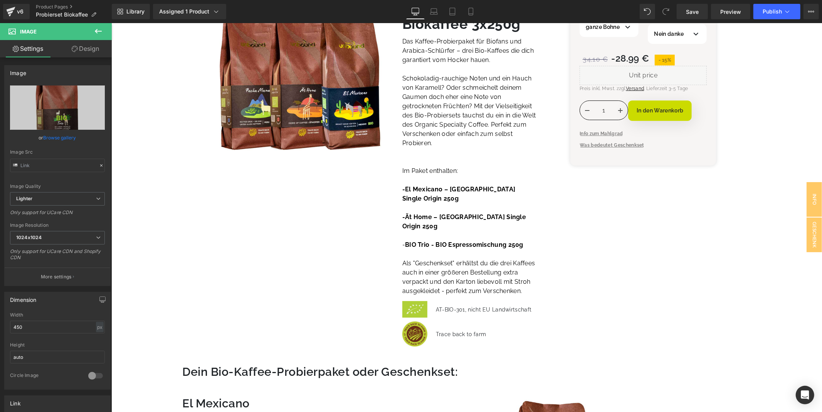
scroll to position [0, 0]
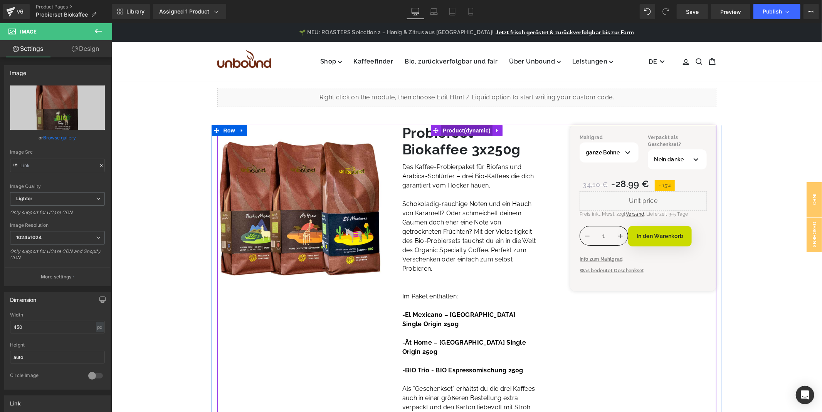
click at [459, 127] on span "Product" at bounding box center [467, 131] width 52 height 12
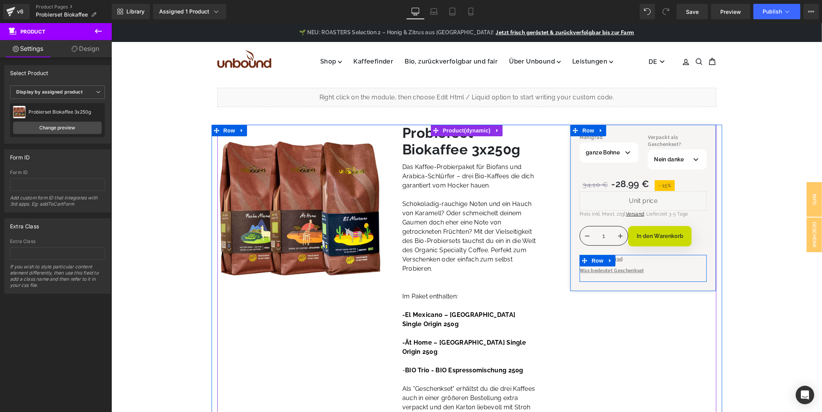
click at [630, 263] on div "Info zum Mahlgrad Button Was bedeutet Geschenkset Button" at bounding box center [642, 268] width 127 height 27
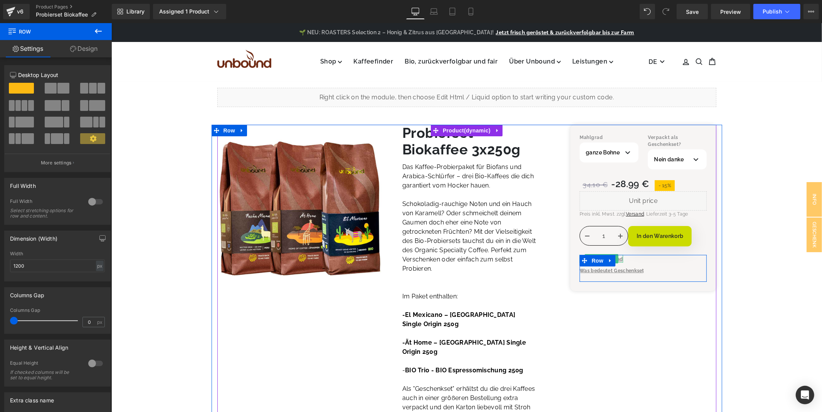
click at [619, 259] on span "Info zum Mahlgrad" at bounding box center [600, 258] width 43 height 5
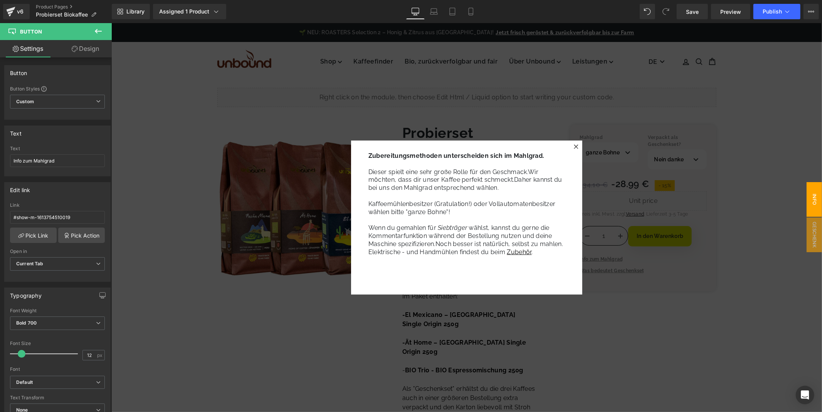
click at [574, 145] on icon at bounding box center [576, 146] width 5 height 5
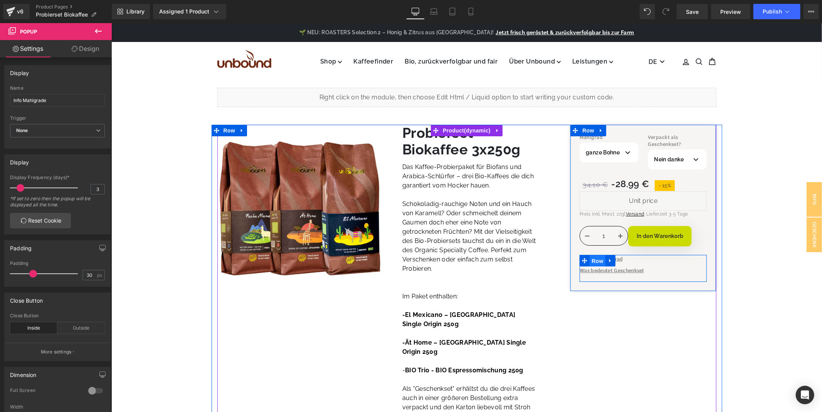
click at [597, 261] on span "Row" at bounding box center [596, 261] width 15 height 12
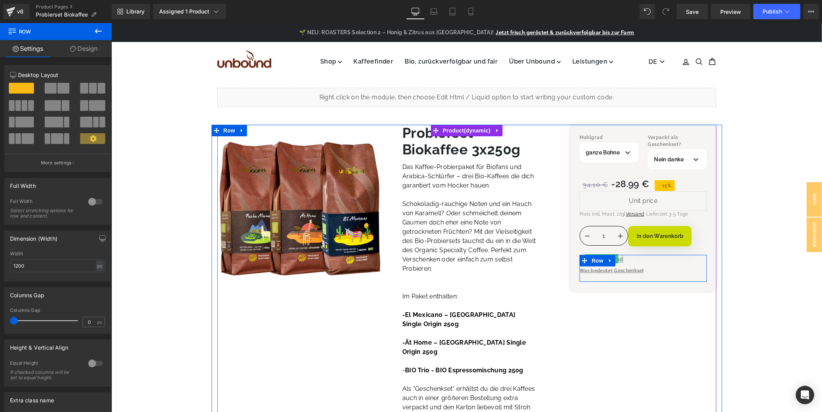
click at [619, 259] on span "Info zum Mahlgrad" at bounding box center [600, 258] width 43 height 5
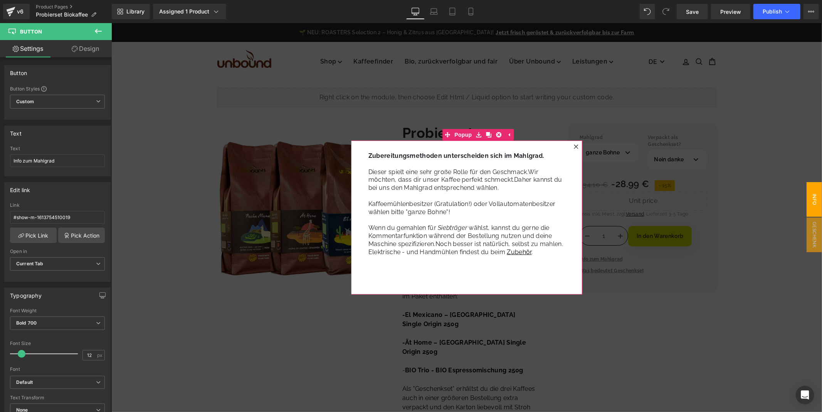
click at [574, 145] on icon at bounding box center [576, 146] width 4 height 4
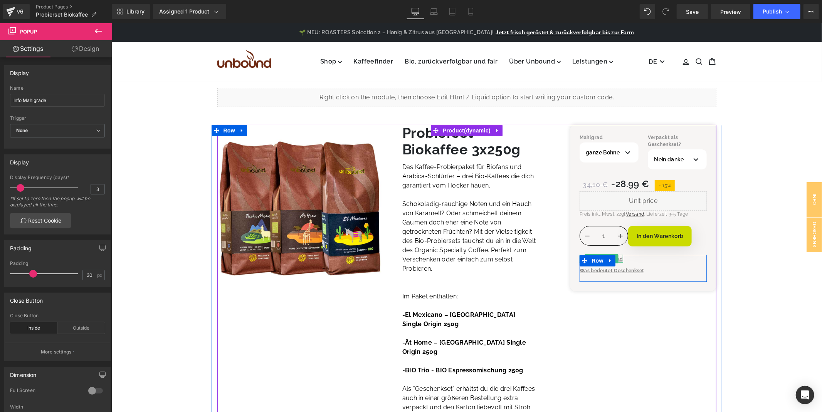
click at [616, 258] on link at bounding box center [614, 258] width 8 height 9
click at [622, 259] on link at bounding box center [626, 258] width 8 height 9
click at [621, 259] on div at bounding box center [622, 259] width 2 height 8
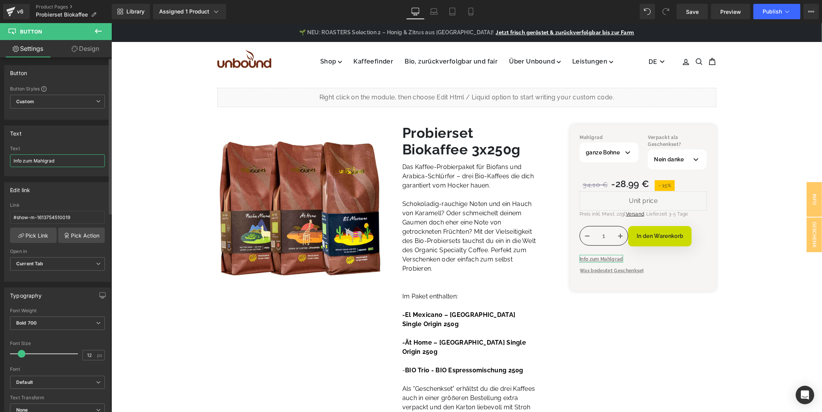
click at [69, 159] on input "Info zum Mahlgrad" at bounding box center [57, 161] width 95 height 13
type input "Info zum Mahlgrad"
click at [765, 10] on span "Publish" at bounding box center [772, 11] width 19 height 6
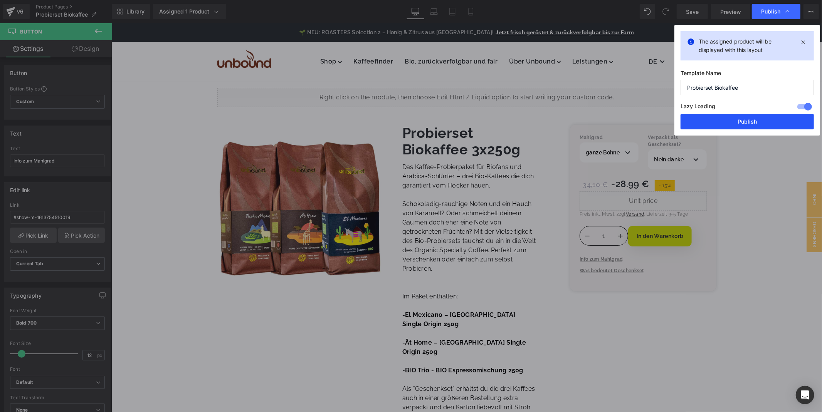
click at [746, 121] on button "Publish" at bounding box center [747, 121] width 133 height 15
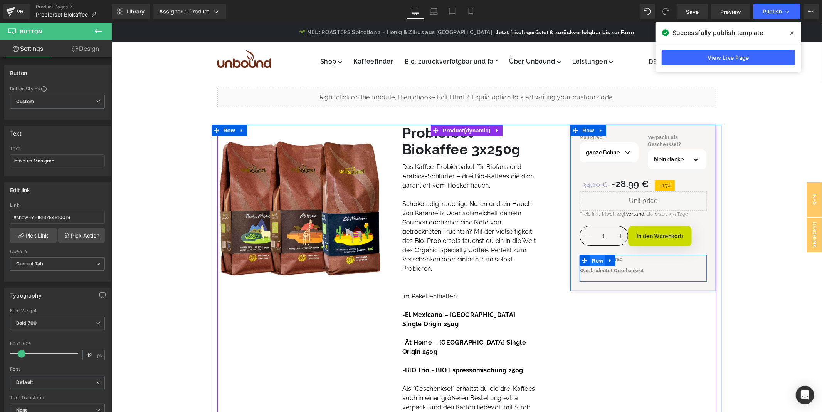
click at [592, 264] on span "Row" at bounding box center [596, 261] width 15 height 12
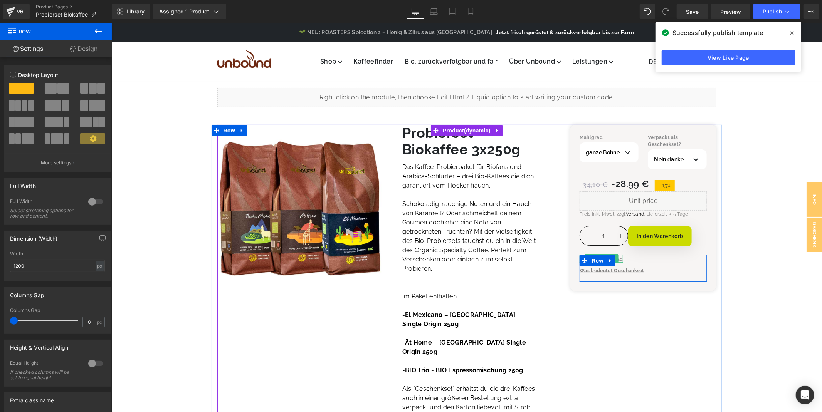
click at [619, 260] on span "Info zum Mahlgrad" at bounding box center [600, 258] width 43 height 5
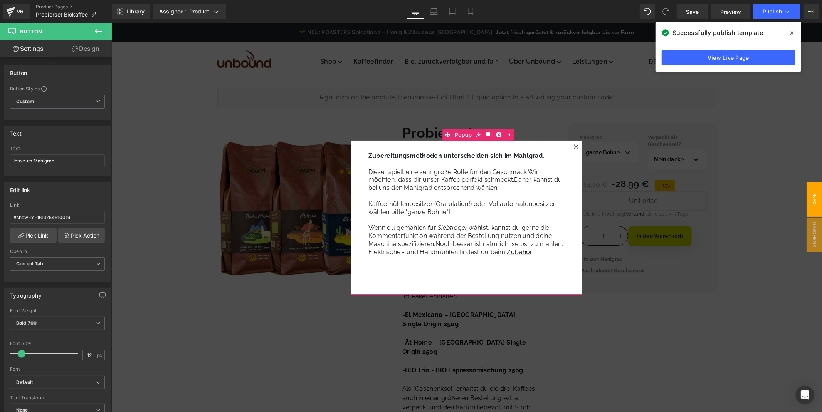
click at [577, 147] on icon at bounding box center [576, 146] width 5 height 5
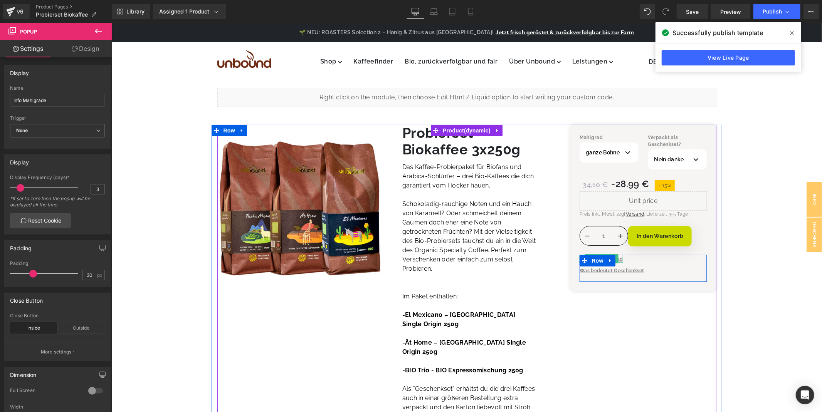
click at [619, 259] on span "Info zum Mahlgrad" at bounding box center [600, 258] width 43 height 5
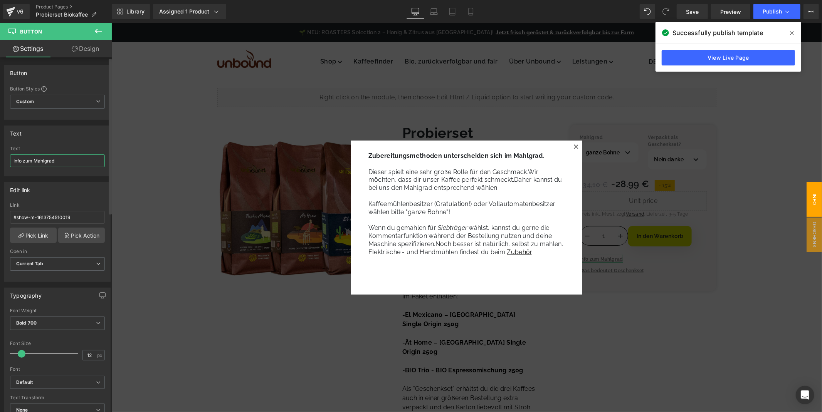
click at [78, 167] on input "Info zum Mahlgrad" at bounding box center [57, 161] width 95 height 13
type input "Info zum Mahlgrad"
click at [95, 35] on icon at bounding box center [98, 31] width 9 height 9
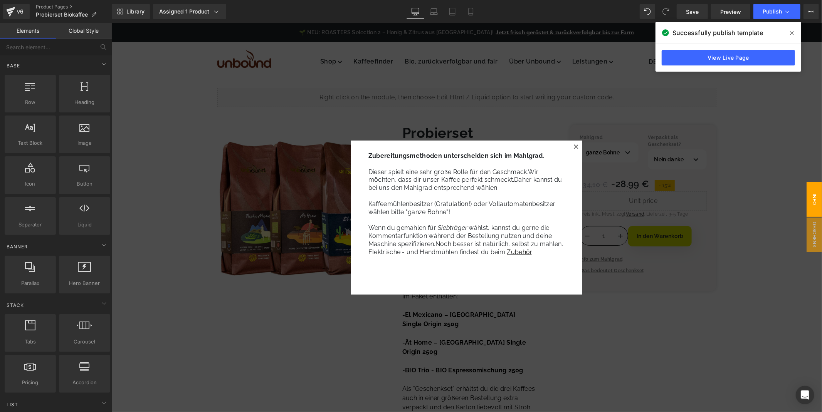
click at [622, 232] on div at bounding box center [466, 217] width 711 height 389
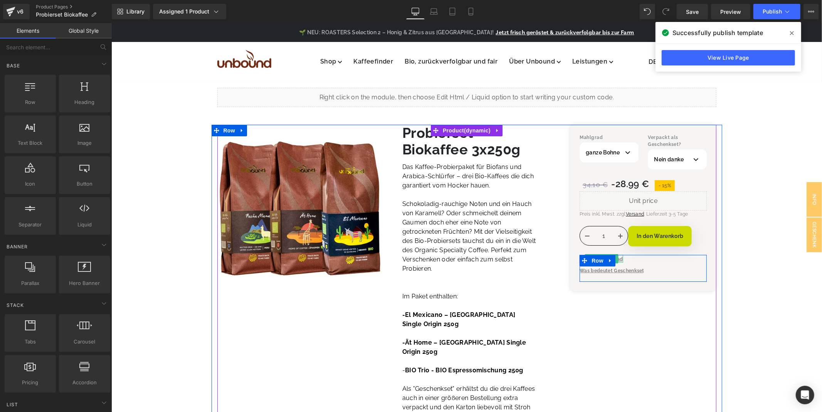
click at [619, 260] on link "Info zum Mahlgrad" at bounding box center [600, 259] width 43 height 7
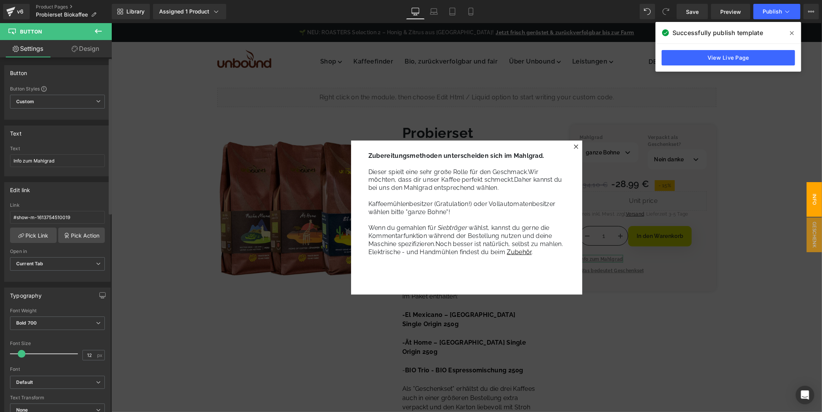
click at [67, 75] on div "Button" at bounding box center [58, 73] width 106 height 15
click at [79, 53] on link "Design" at bounding box center [85, 48] width 56 height 17
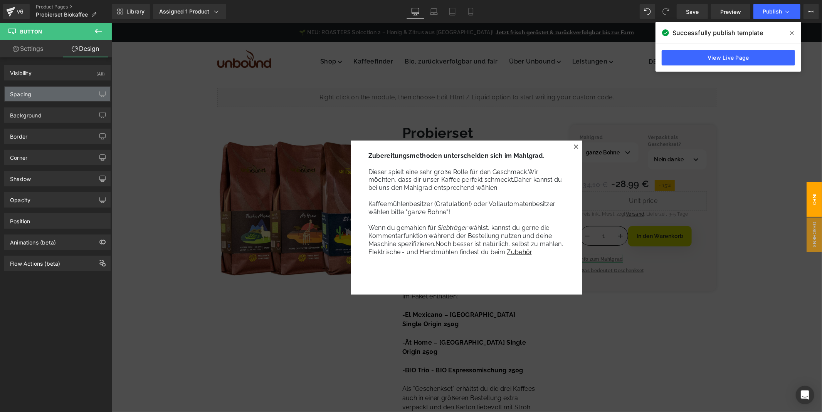
click at [29, 95] on div "Spacing" at bounding box center [20, 92] width 21 height 11
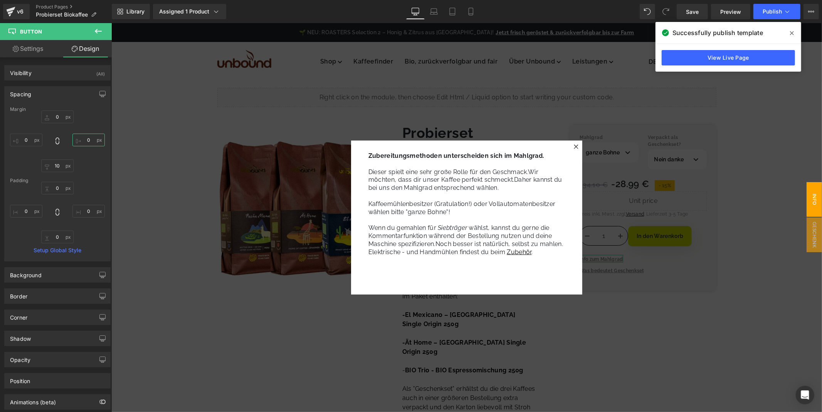
click at [96, 140] on input "text" at bounding box center [88, 140] width 32 height 13
click at [90, 141] on input "text" at bounding box center [88, 140] width 32 height 13
click at [86, 141] on input "text" at bounding box center [88, 140] width 32 height 13
click at [80, 141] on input "text" at bounding box center [88, 140] width 32 height 13
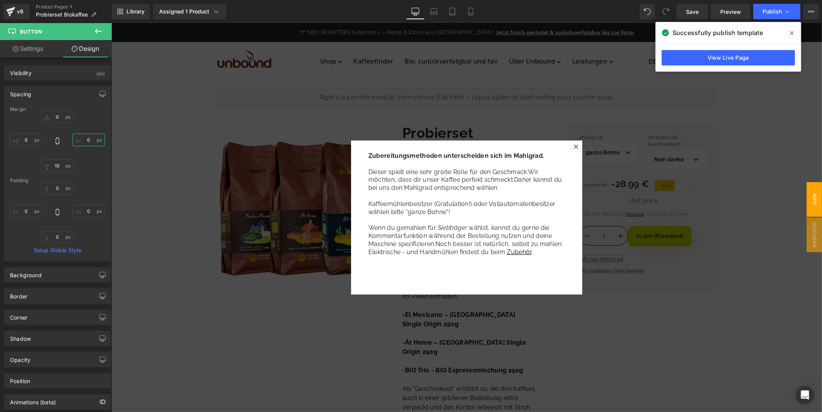
click at [76, 141] on input "text" at bounding box center [88, 140] width 32 height 13
drag, startPoint x: 90, startPoint y: 138, endPoint x: 96, endPoint y: 135, distance: 6.6
click at [96, 135] on input "text" at bounding box center [88, 140] width 32 height 13
click at [88, 140] on input "text" at bounding box center [88, 140] width 32 height 13
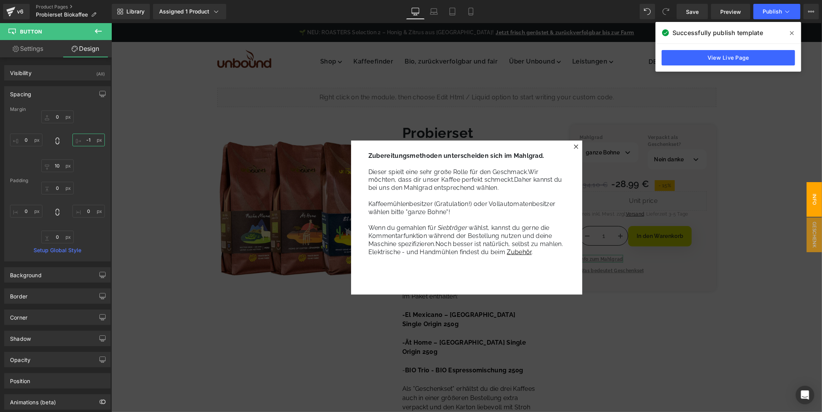
type input "-"
type input "10"
click at [97, 161] on div "10" at bounding box center [57, 142] width 95 height 62
click at [574, 147] on icon at bounding box center [576, 146] width 4 height 4
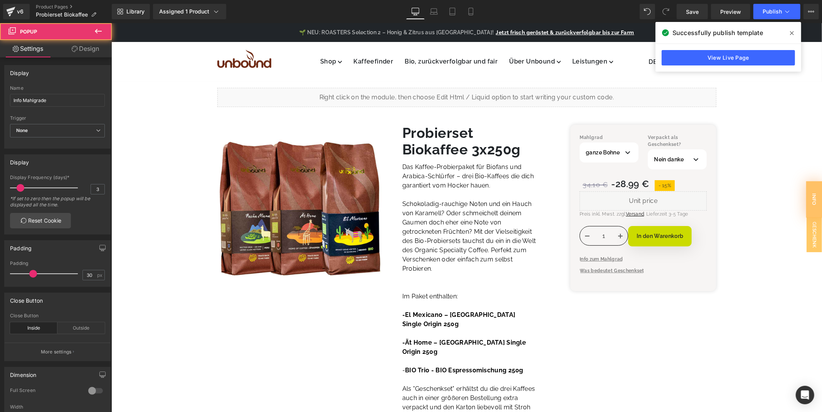
click at [792, 32] on icon at bounding box center [792, 33] width 4 height 6
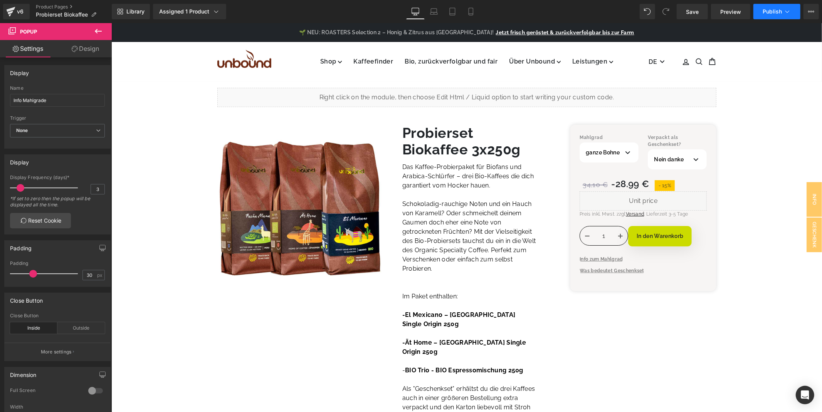
click at [778, 14] on span "Publish" at bounding box center [772, 11] width 19 height 6
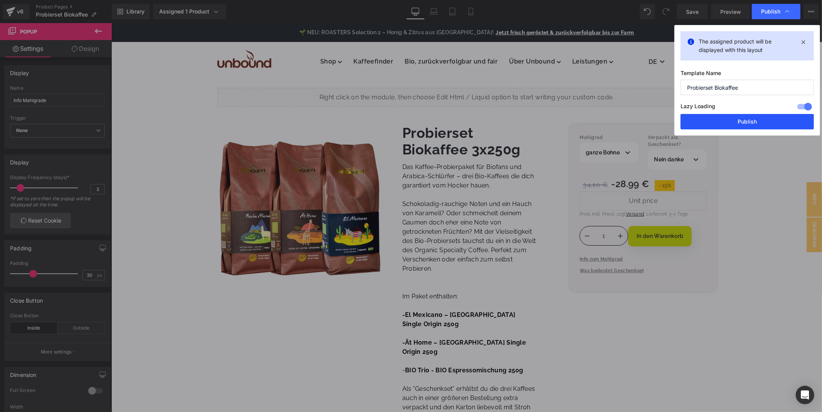
click at [768, 122] on button "Publish" at bounding box center [747, 121] width 133 height 15
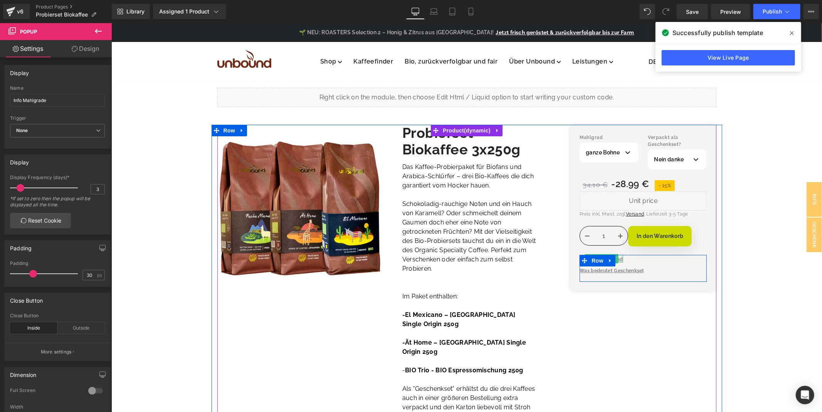
click at [619, 258] on span "Info zum Mahlgrad" at bounding box center [600, 258] width 43 height 5
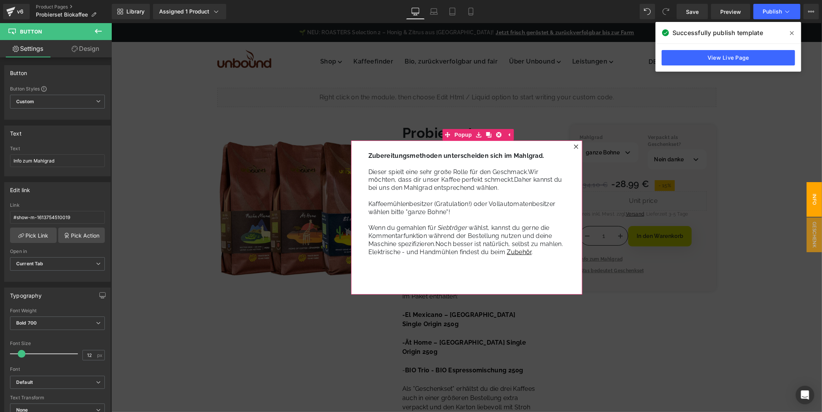
click at [574, 148] on icon at bounding box center [576, 146] width 5 height 5
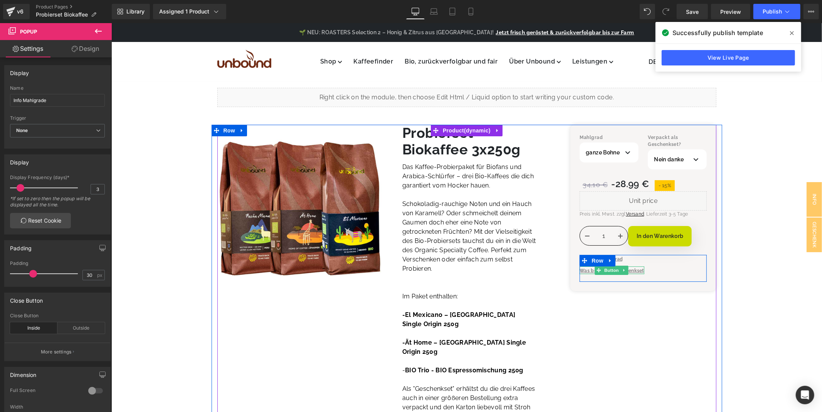
click at [636, 271] on span "Was bedeutet Geschenkset" at bounding box center [611, 270] width 65 height 5
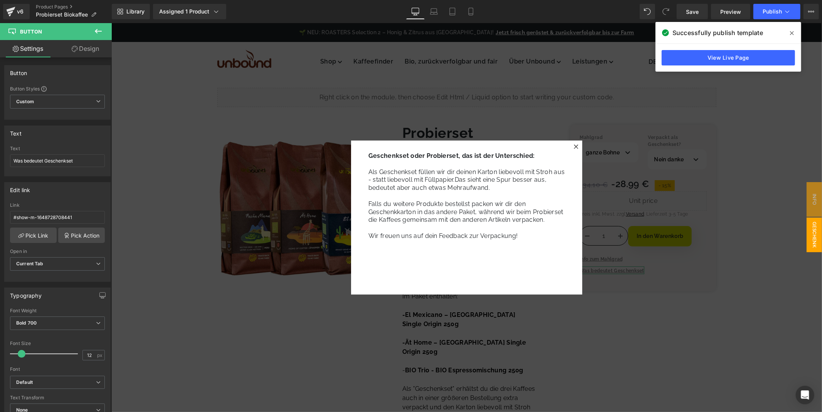
click at [91, 45] on link "Design" at bounding box center [85, 48] width 56 height 17
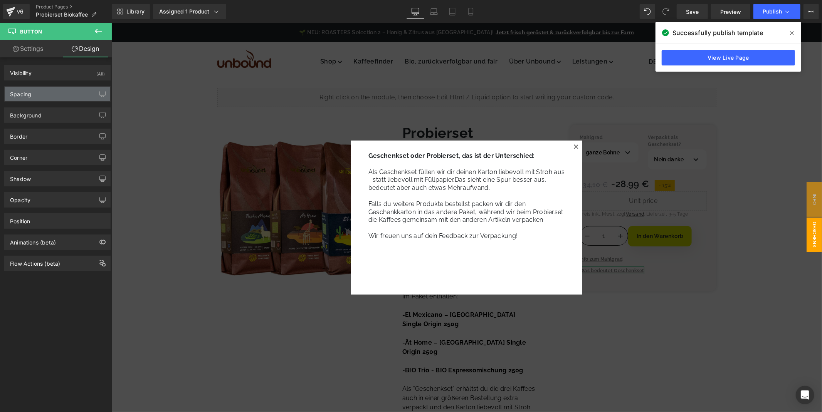
click at [38, 93] on div "Spacing" at bounding box center [58, 94] width 106 height 15
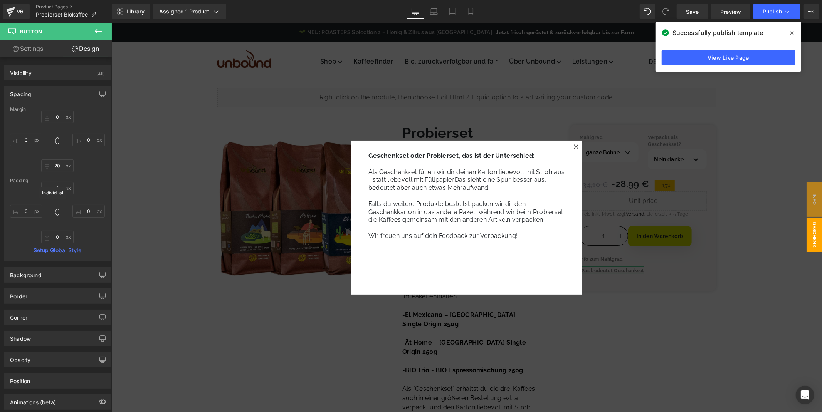
click at [54, 211] on icon at bounding box center [58, 213] width 8 height 8
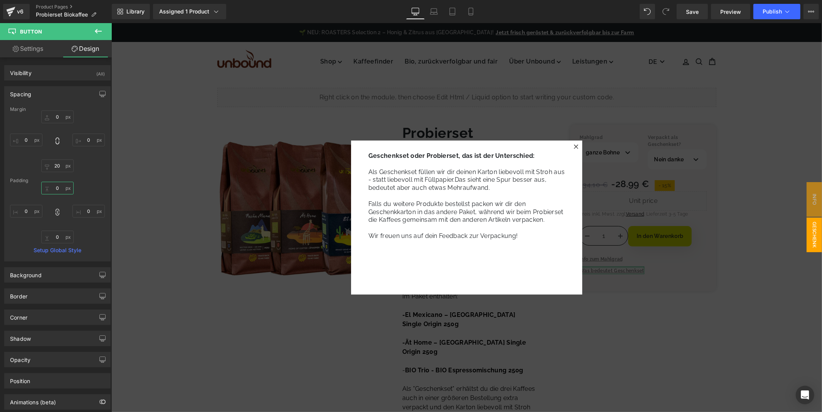
click at [54, 189] on input "text" at bounding box center [57, 188] width 32 height 13
type input "10"
click at [84, 188] on div "10" at bounding box center [57, 213] width 95 height 62
click at [574, 146] on icon at bounding box center [576, 146] width 5 height 5
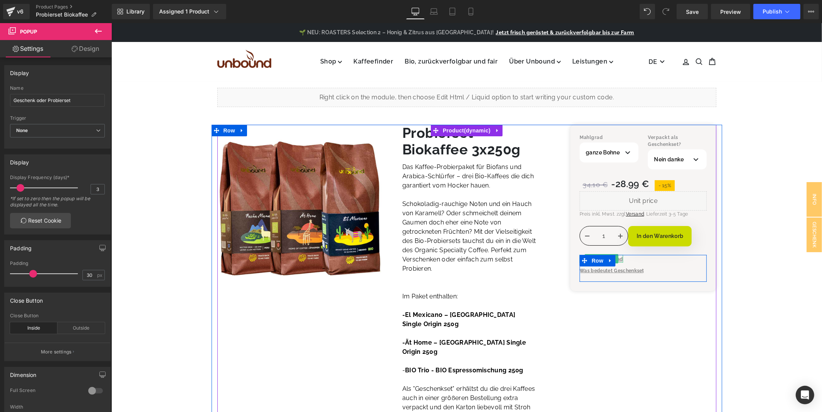
click at [619, 259] on span "Info zum Mahlgrad" at bounding box center [600, 258] width 43 height 5
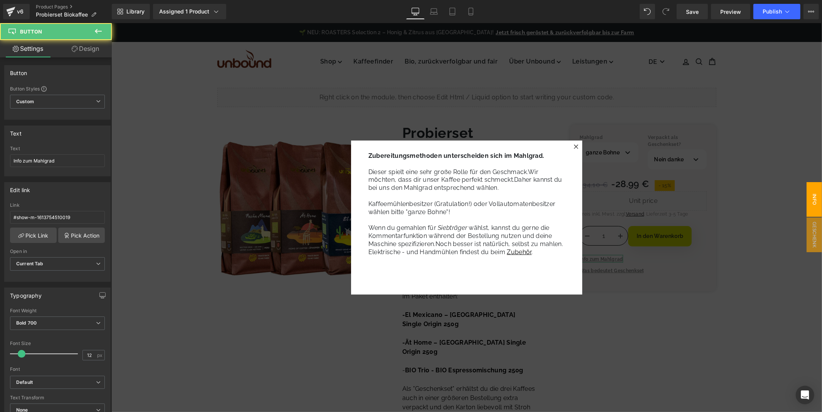
click at [78, 53] on link "Design" at bounding box center [85, 48] width 56 height 17
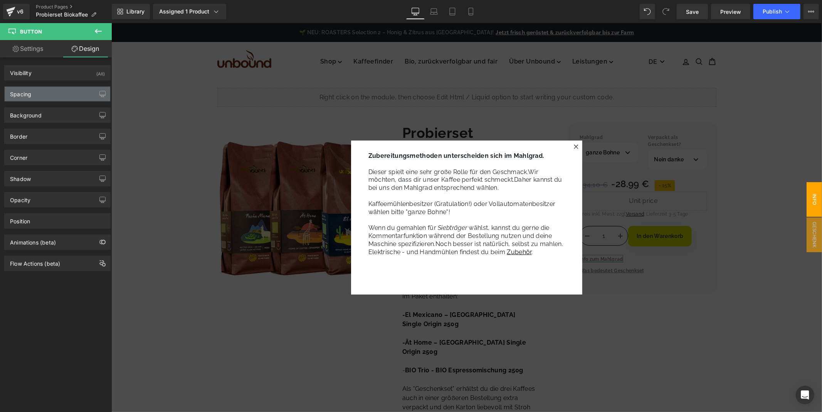
click at [51, 88] on div "Spacing" at bounding box center [58, 94] width 106 height 15
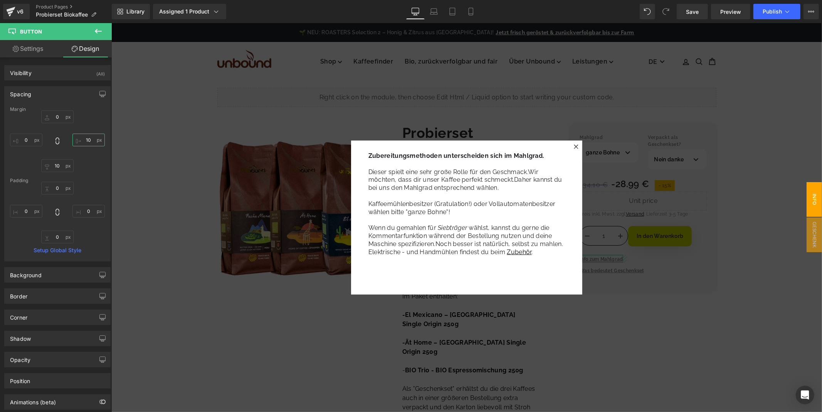
click at [83, 143] on input "10" at bounding box center [88, 140] width 32 height 13
click at [58, 212] on icon at bounding box center [58, 213] width 8 height 8
click at [53, 186] on input "0" at bounding box center [57, 188] width 32 height 13
type input "10"
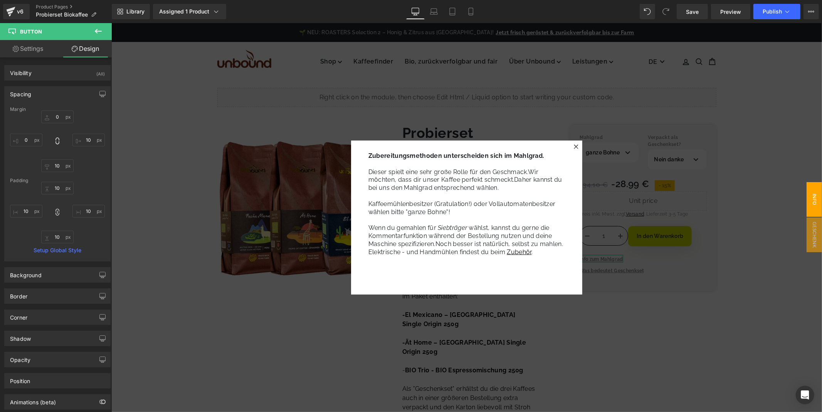
click at [94, 190] on div "10 0 0 0" at bounding box center [57, 213] width 95 height 62
click at [574, 145] on icon at bounding box center [576, 146] width 5 height 5
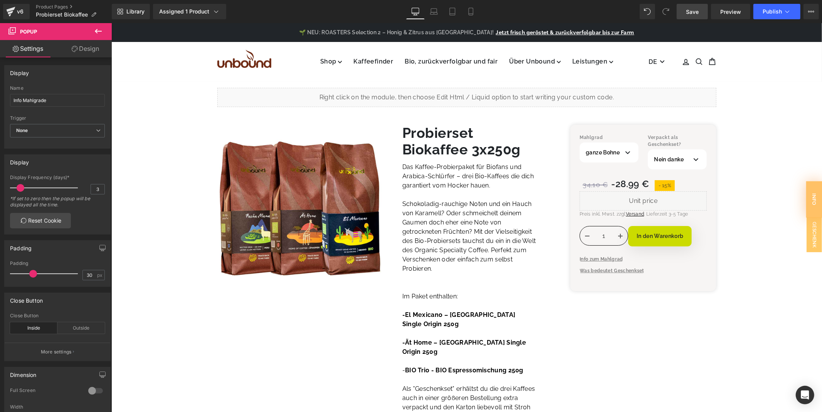
click at [688, 15] on span "Save" at bounding box center [692, 12] width 13 height 8
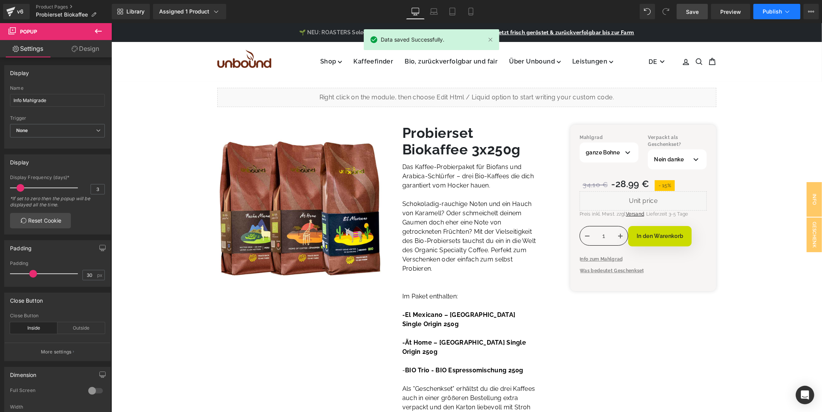
click at [776, 10] on span "Publish" at bounding box center [772, 11] width 19 height 6
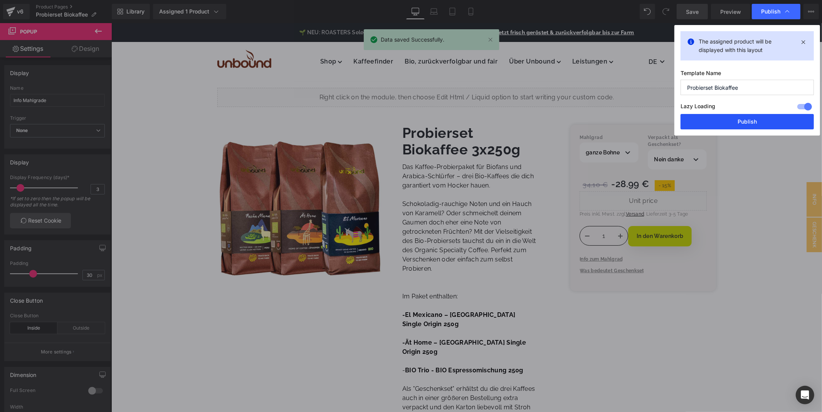
click at [747, 123] on button "Publish" at bounding box center [747, 121] width 133 height 15
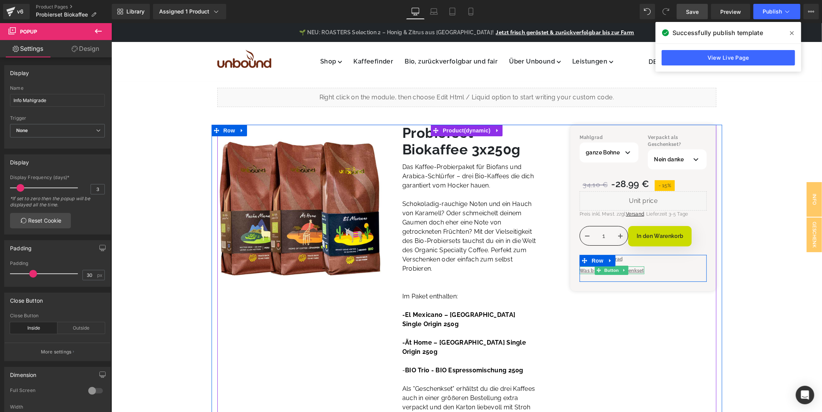
click at [635, 271] on span "Was bedeutet Geschenkset" at bounding box center [611, 270] width 65 height 5
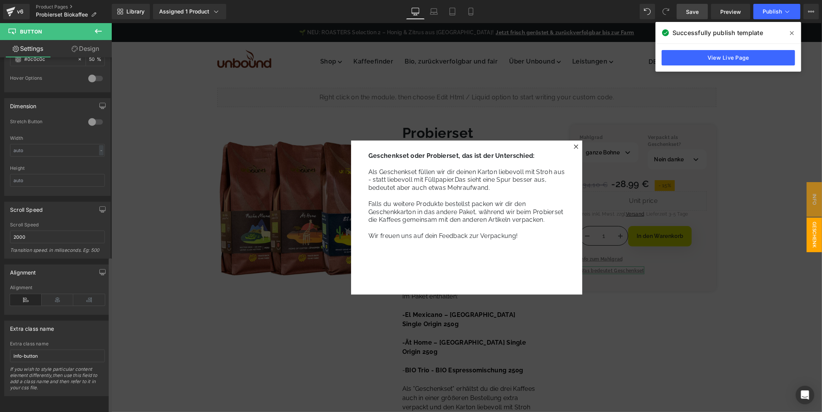
scroll to position [452, 0]
click at [81, 51] on link "Design" at bounding box center [85, 48] width 56 height 17
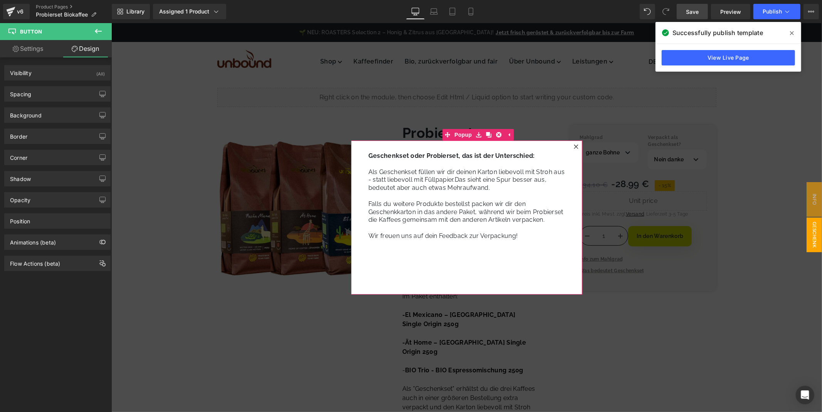
click at [576, 146] on icon at bounding box center [576, 146] width 4 height 4
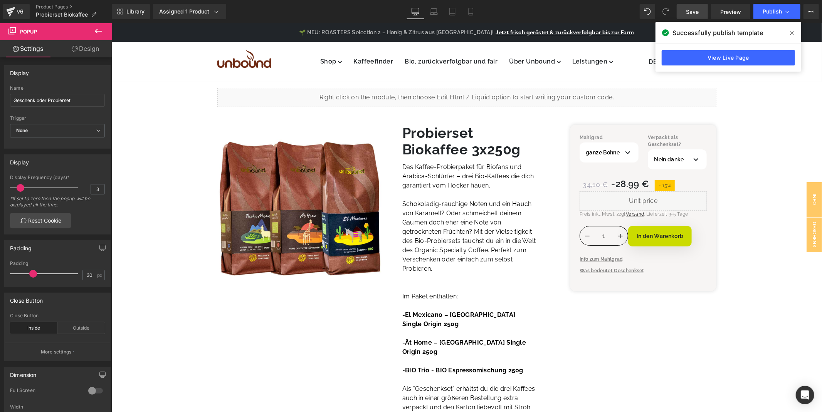
click at [794, 30] on span at bounding box center [792, 33] width 12 height 12
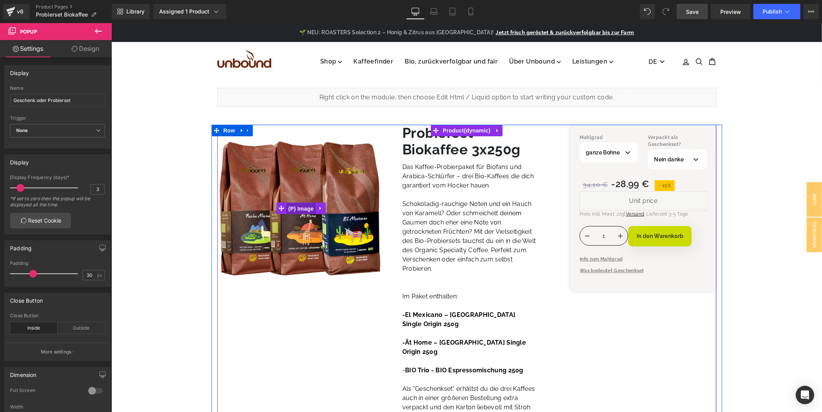
click at [298, 207] on span "(P) Image" at bounding box center [300, 209] width 29 height 12
